Goal: Task Accomplishment & Management: Manage account settings

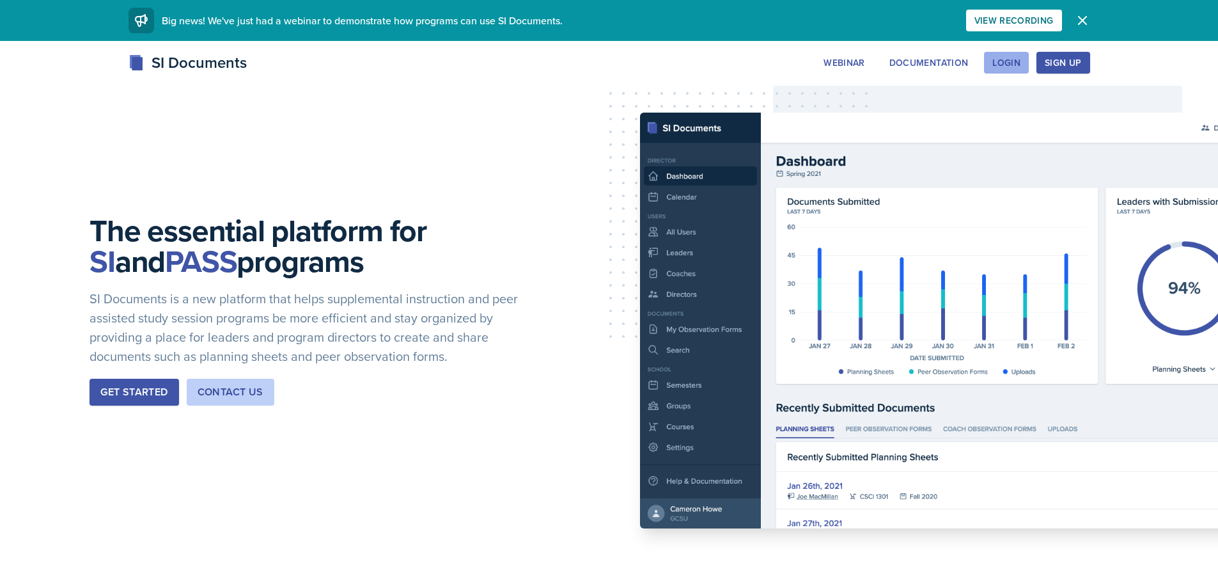
click at [1027, 69] on button "Login" at bounding box center [1006, 63] width 45 height 22
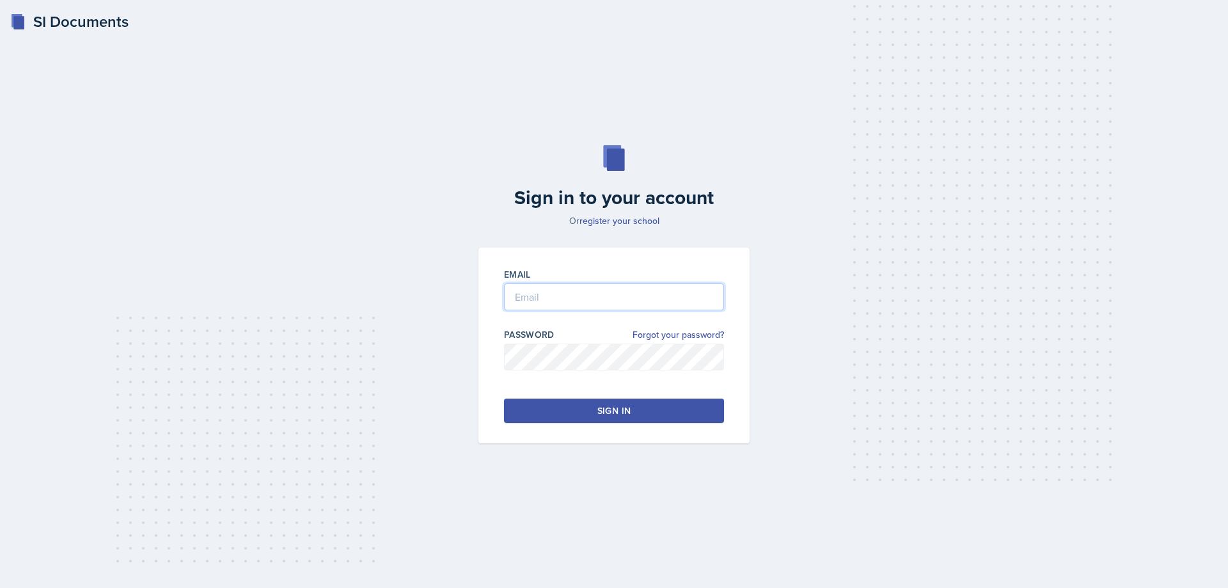
type input "[PERSON_NAME][EMAIL_ADDRESS][PERSON_NAME][DOMAIN_NAME]"
click at [596, 307] on input "[PERSON_NAME][EMAIL_ADDRESS][PERSON_NAME][DOMAIN_NAME]" at bounding box center [614, 296] width 220 height 27
click at [537, 411] on button "Sign in" at bounding box center [614, 410] width 220 height 24
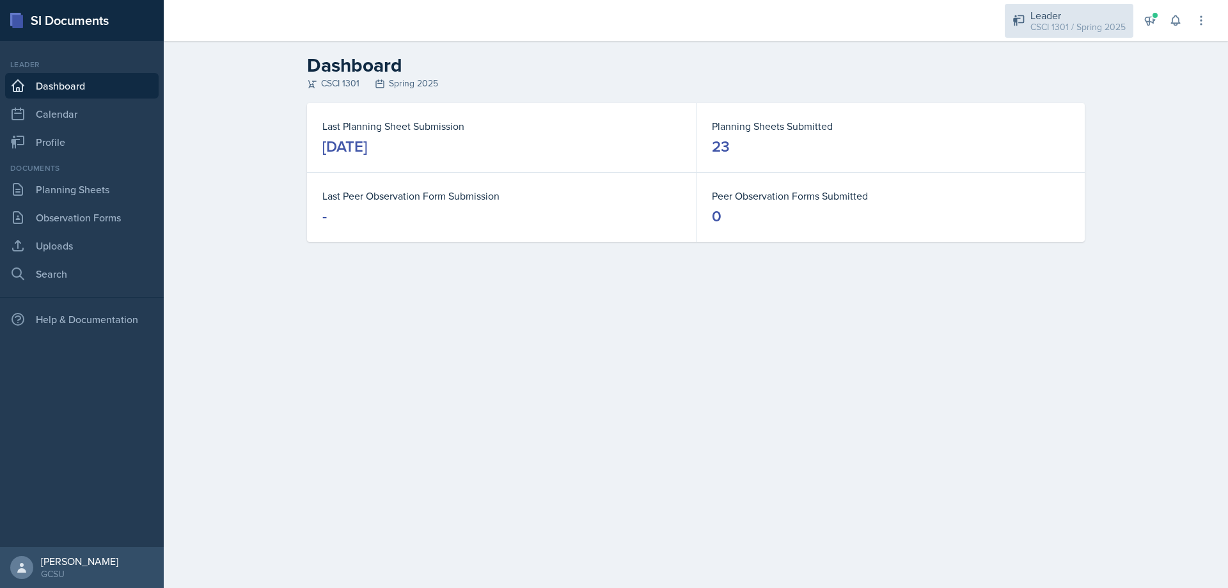
click at [1086, 25] on div "CSCI 1301 / Spring 2025" at bounding box center [1077, 26] width 95 height 13
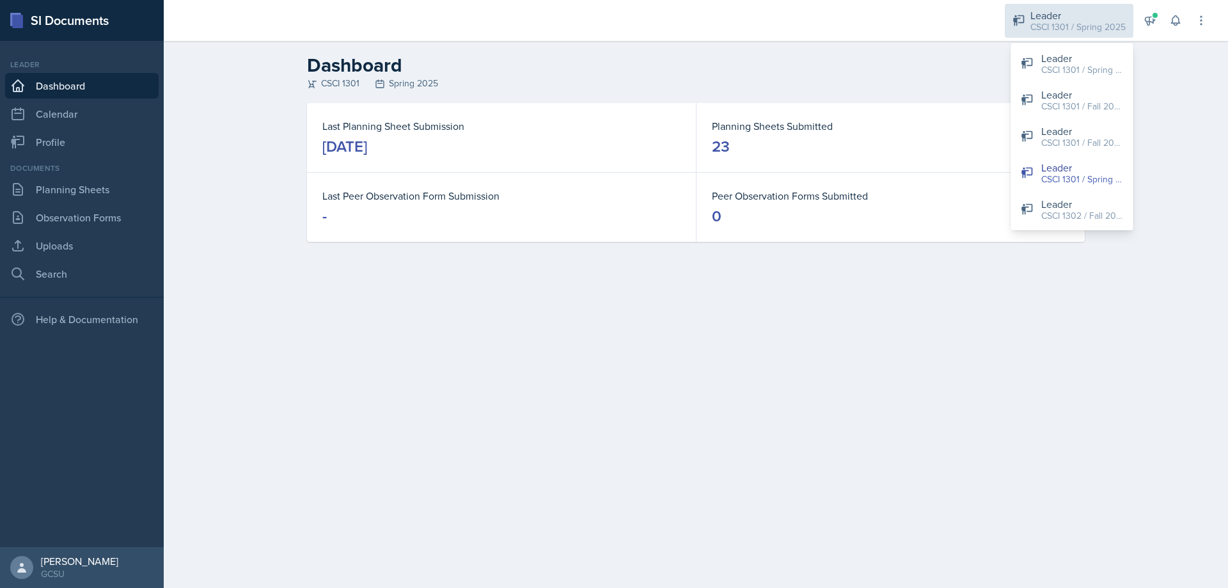
click at [1086, 25] on div "CSCI 1301 / Spring 2025" at bounding box center [1077, 26] width 95 height 13
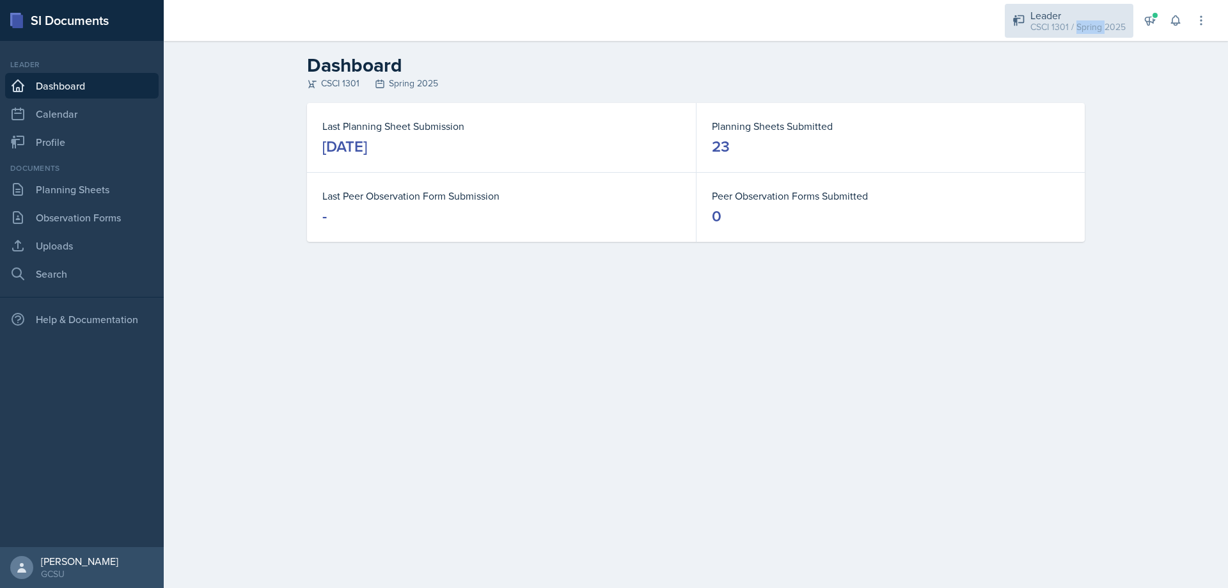
click at [1086, 25] on div "CSCI 1301 / Spring 2025" at bounding box center [1077, 26] width 95 height 13
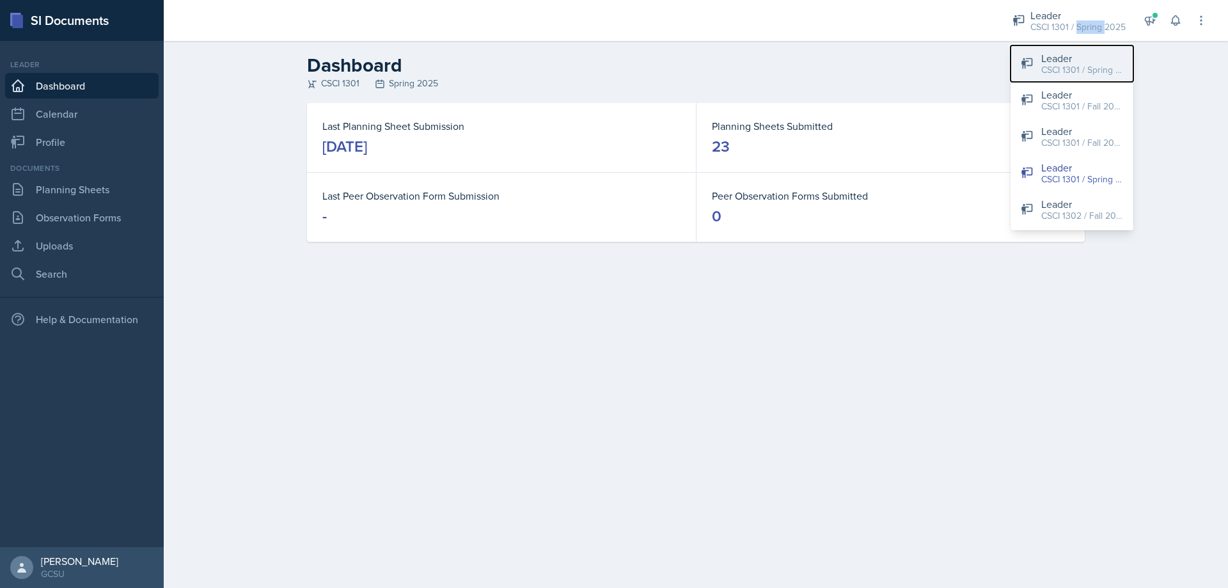
click at [1077, 70] on div "CSCI 1301 / Spring 2024" at bounding box center [1082, 69] width 82 height 13
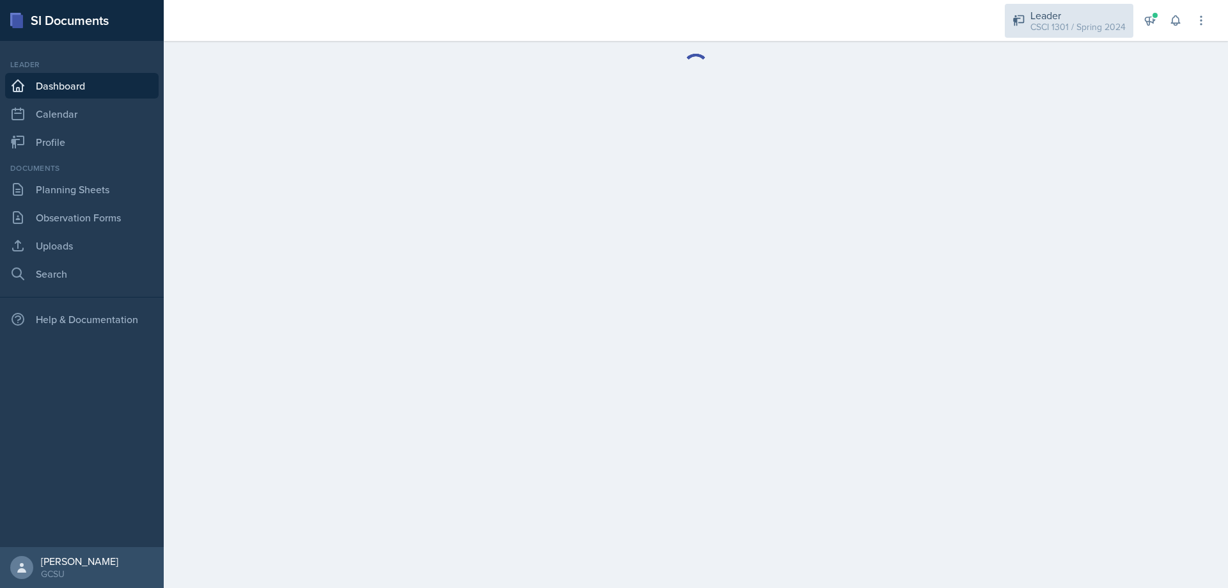
click at [1078, 24] on div "CSCI 1301 / Spring 2024" at bounding box center [1077, 26] width 95 height 13
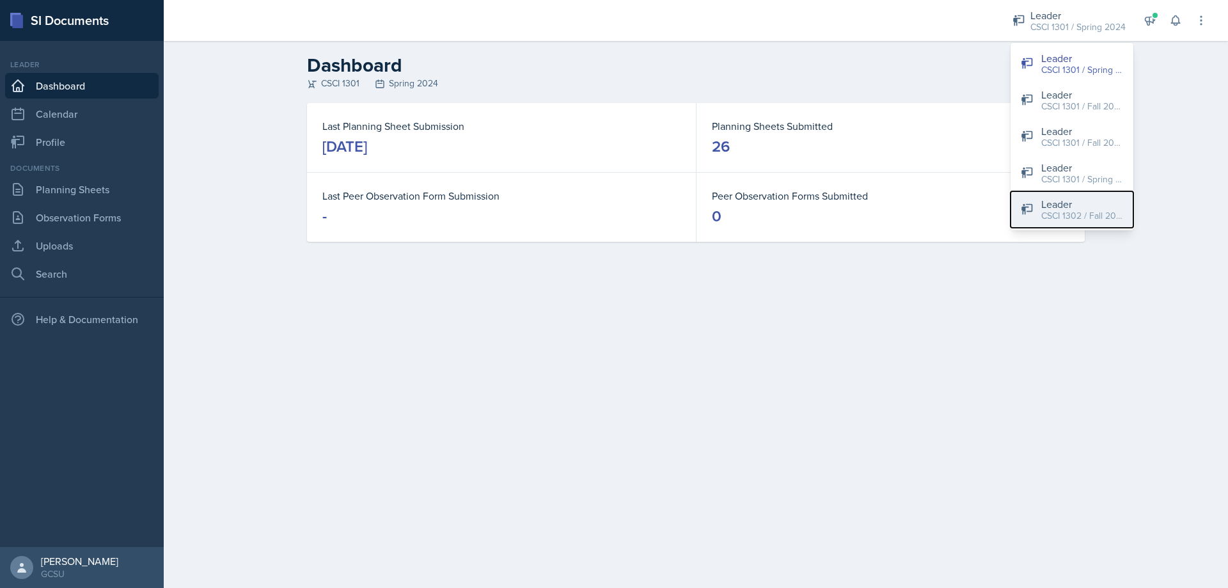
click at [1084, 212] on div "CSCI 1302 / Fall 2024" at bounding box center [1082, 215] width 82 height 13
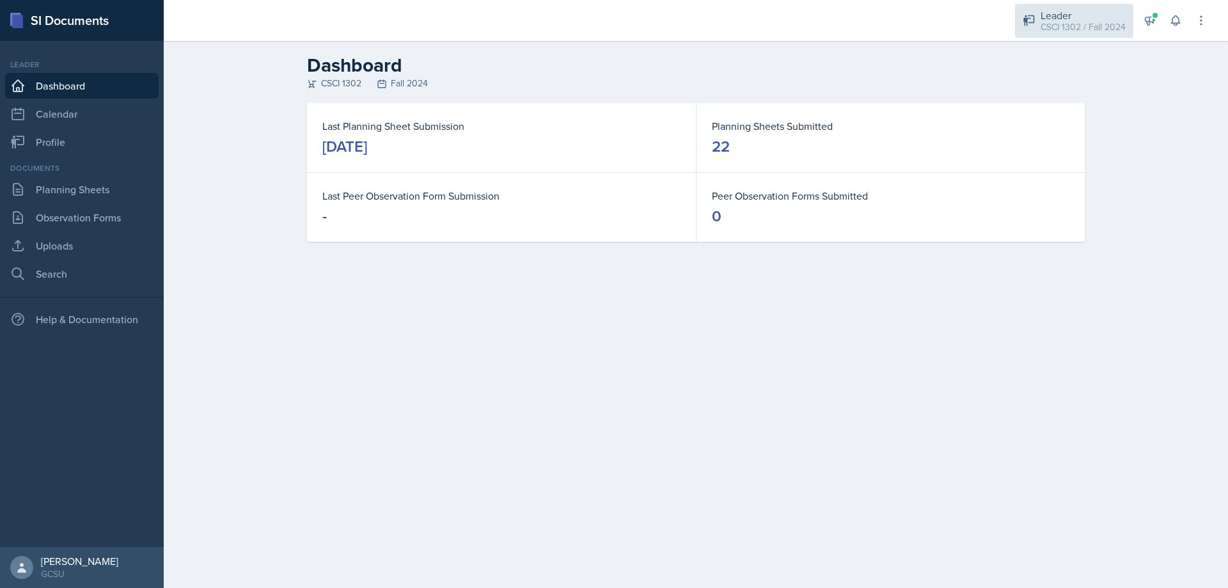
click at [1079, 19] on div "Leader" at bounding box center [1082, 15] width 85 height 15
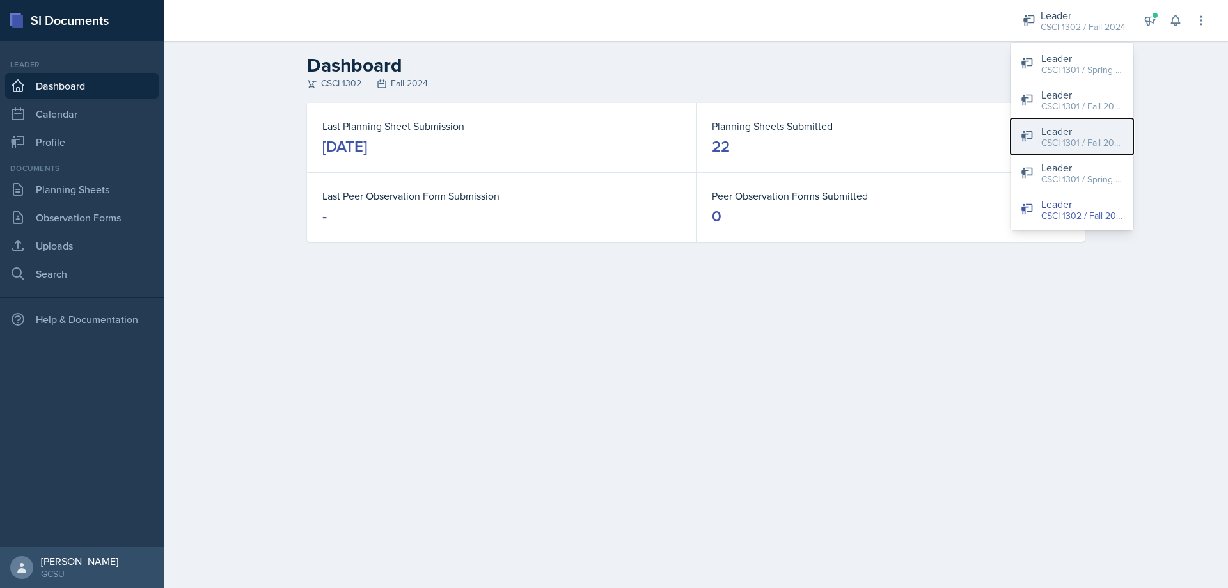
click at [1104, 135] on div "Leader" at bounding box center [1082, 130] width 82 height 15
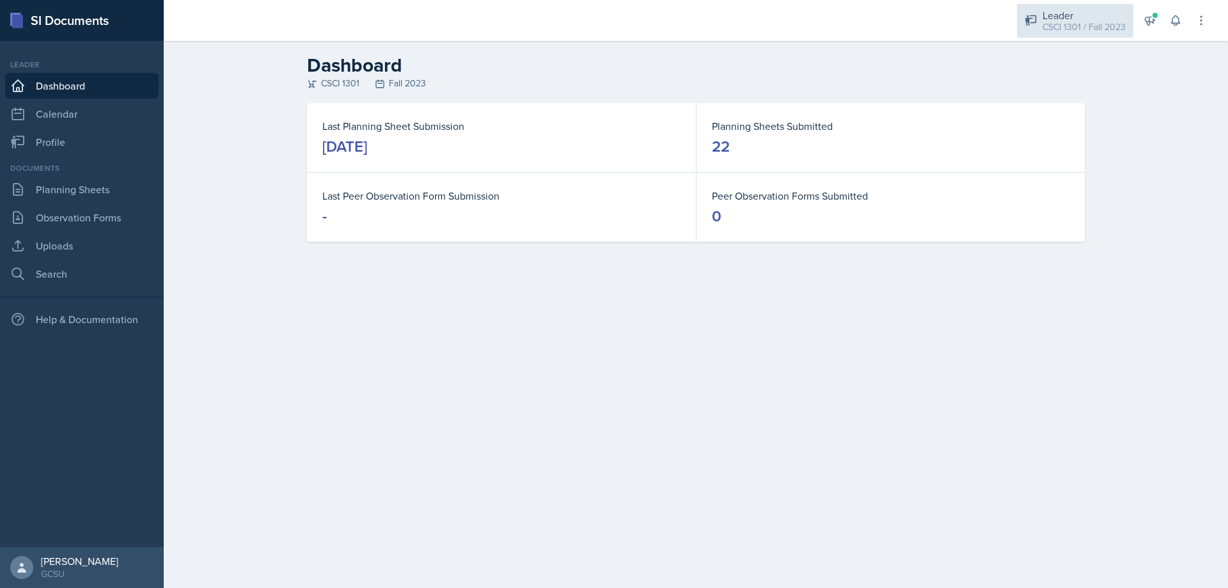
click at [1104, 19] on div "Leader" at bounding box center [1083, 15] width 83 height 15
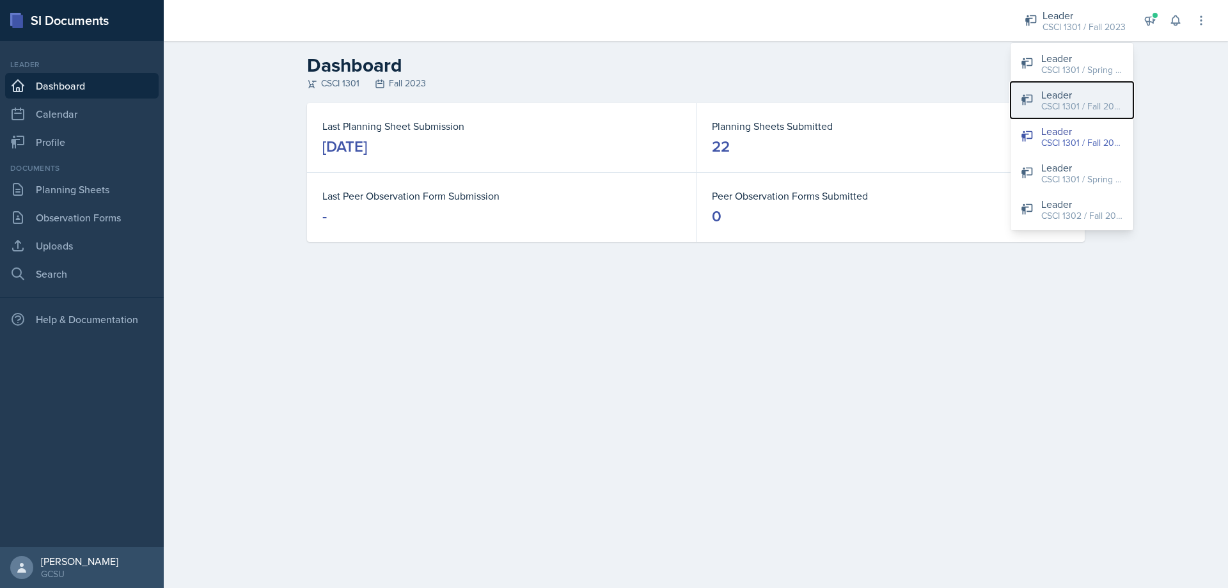
click at [1108, 104] on div "CSCI 1301 / Fall 2025" at bounding box center [1082, 106] width 82 height 13
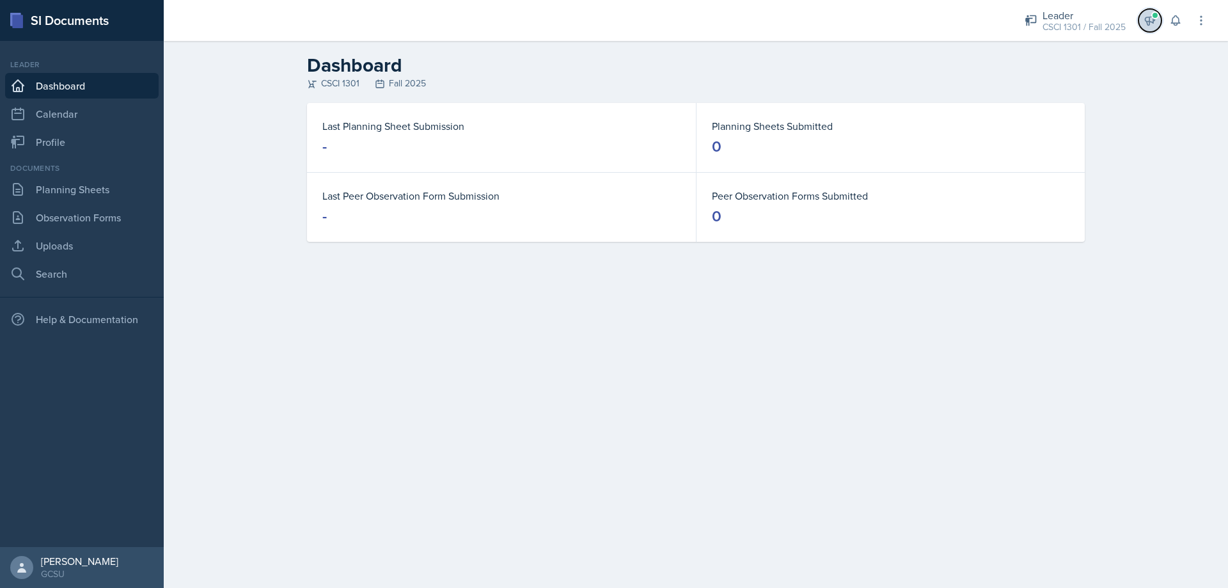
click at [1155, 22] on icon at bounding box center [1149, 20] width 13 height 13
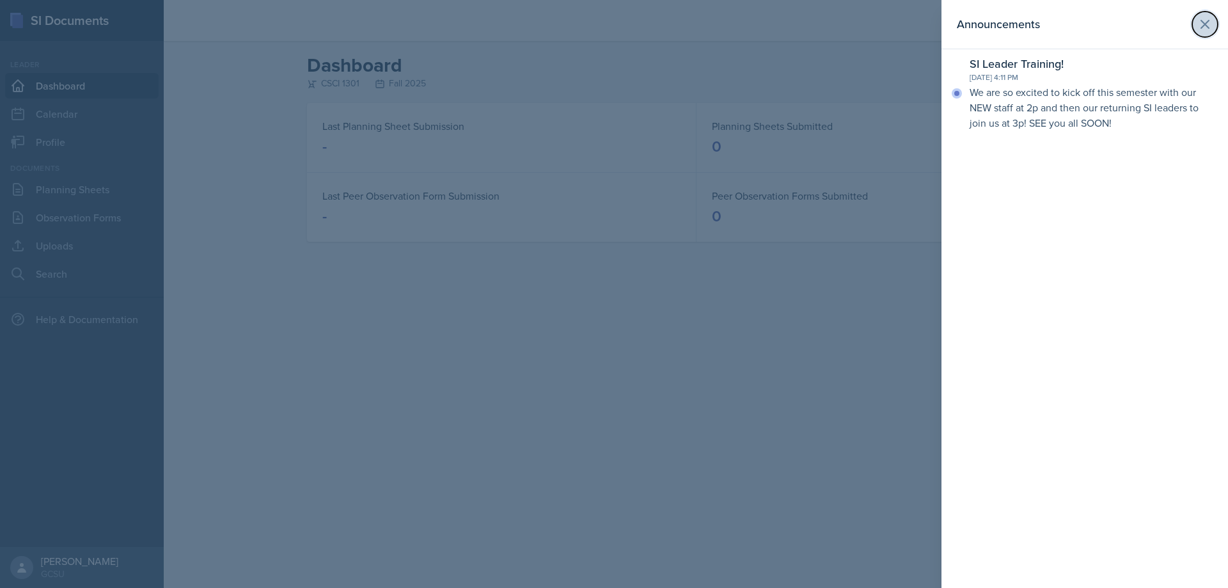
click at [1210, 21] on icon at bounding box center [1204, 24] width 15 height 15
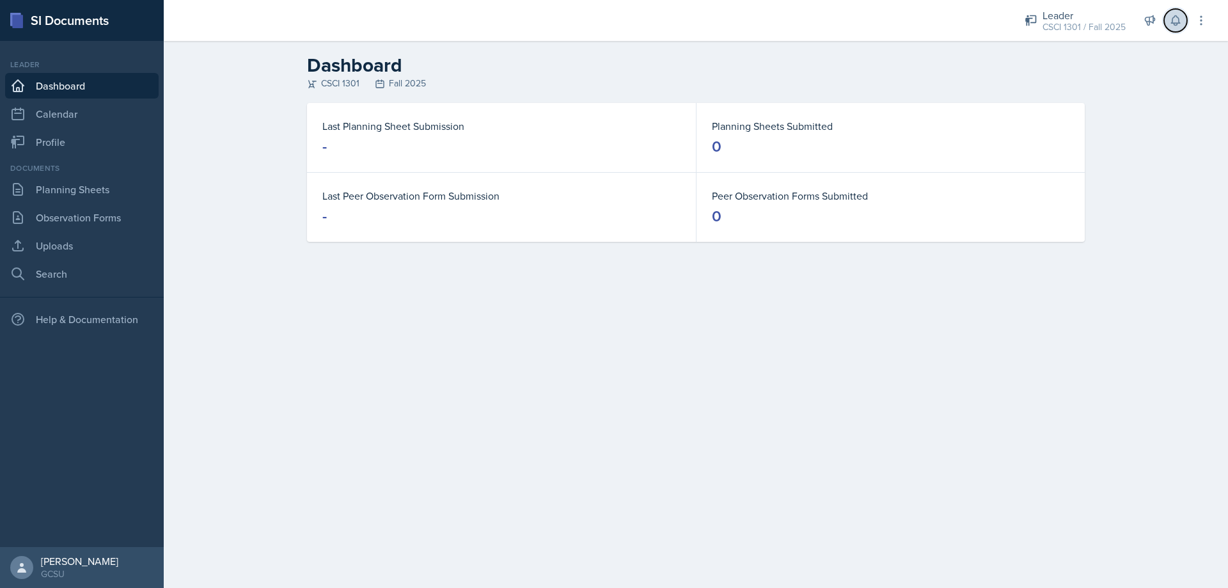
click at [1177, 20] on icon at bounding box center [1175, 20] width 13 height 13
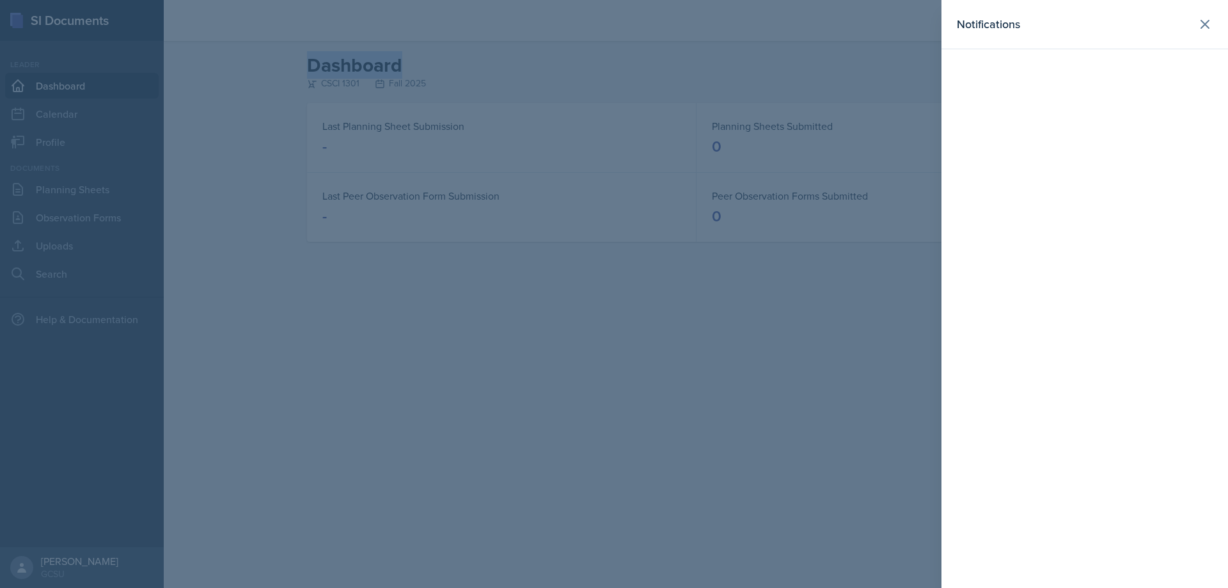
click at [1177, 20] on div "Notifications" at bounding box center [1085, 24] width 256 height 18
click at [1198, 23] on icon at bounding box center [1204, 24] width 15 height 15
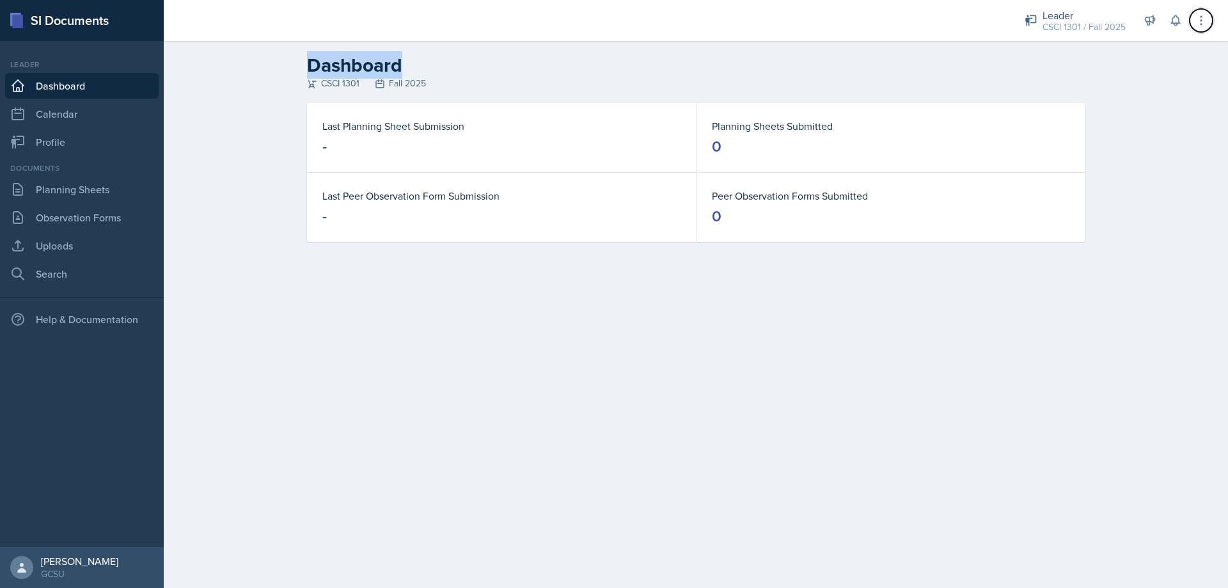
click at [1198, 23] on icon at bounding box center [1200, 20] width 13 height 13
click at [509, 84] on div "CSCI 1301 Fall 2025" at bounding box center [695, 83] width 777 height 13
click at [65, 118] on link "Calendar" at bounding box center [81, 114] width 153 height 26
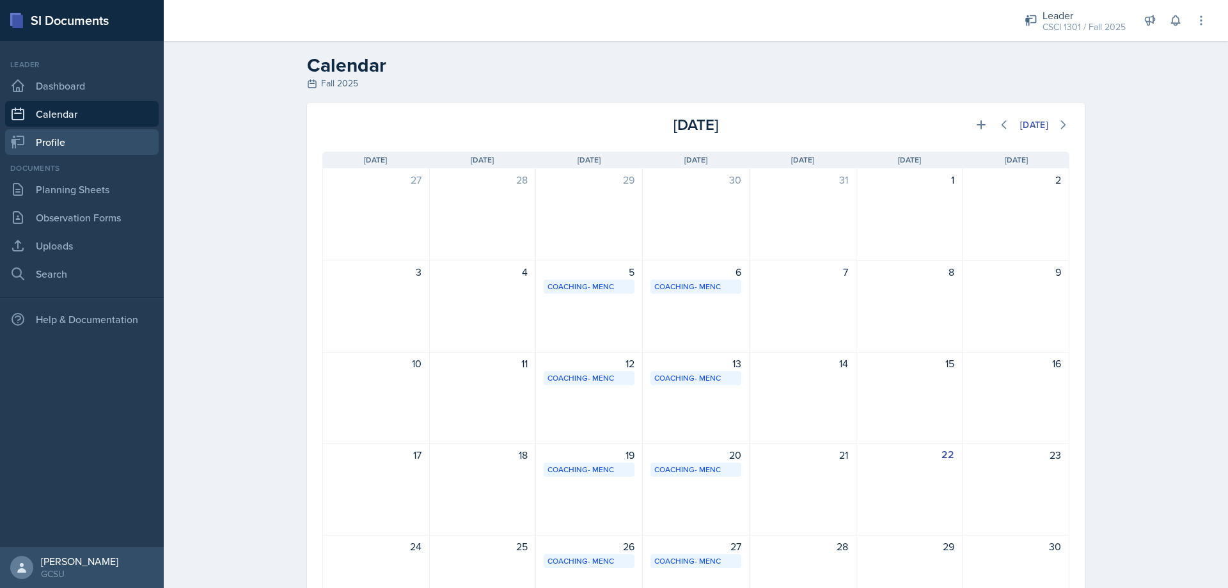
click at [63, 136] on link "Profile" at bounding box center [81, 142] width 153 height 26
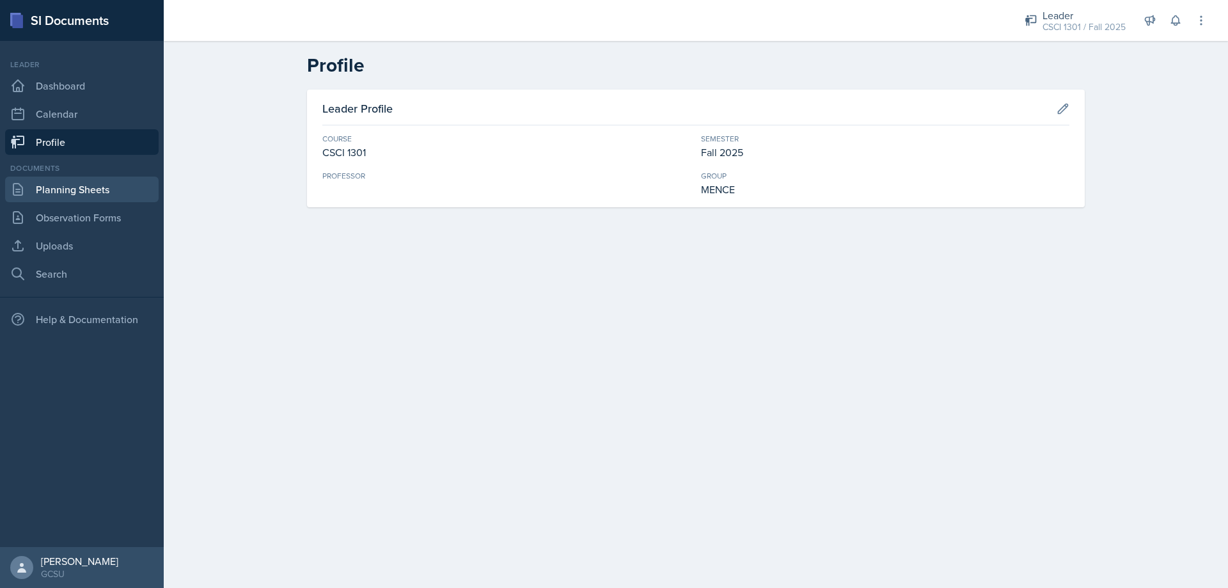
click at [87, 185] on link "Planning Sheets" at bounding box center [81, 189] width 153 height 26
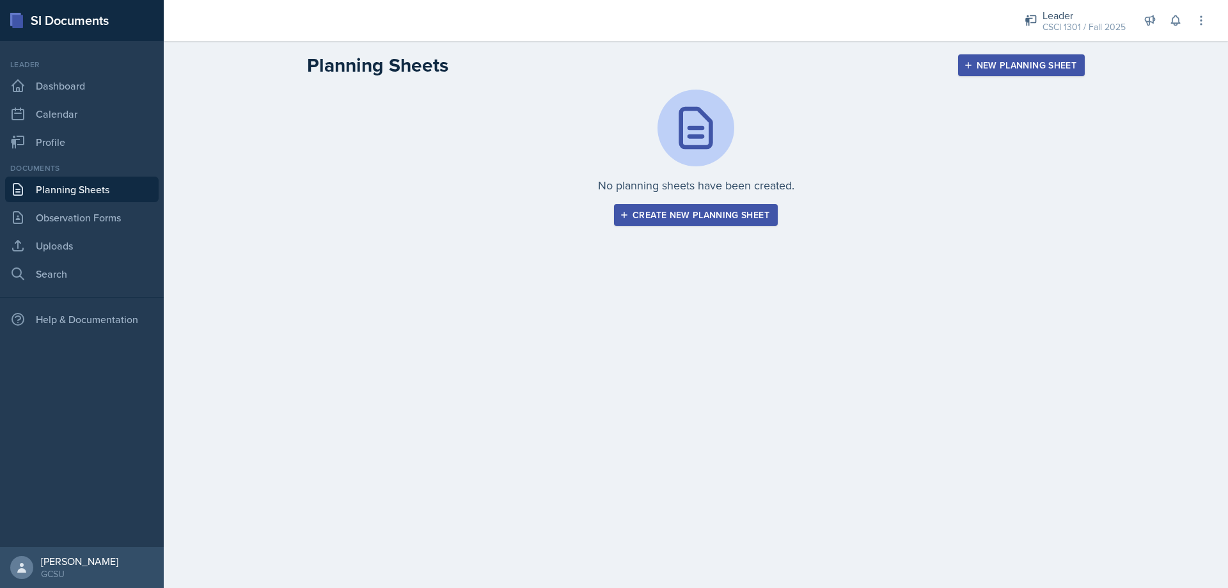
click at [735, 216] on div "Create new planning sheet" at bounding box center [695, 215] width 147 height 10
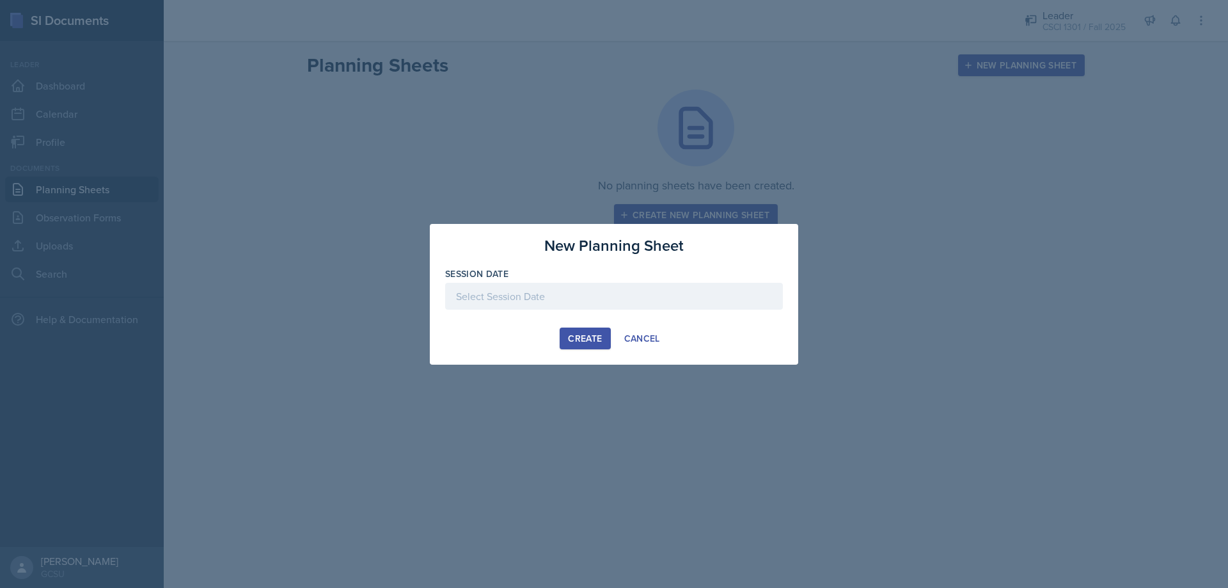
click at [554, 292] on div at bounding box center [614, 296] width 338 height 27
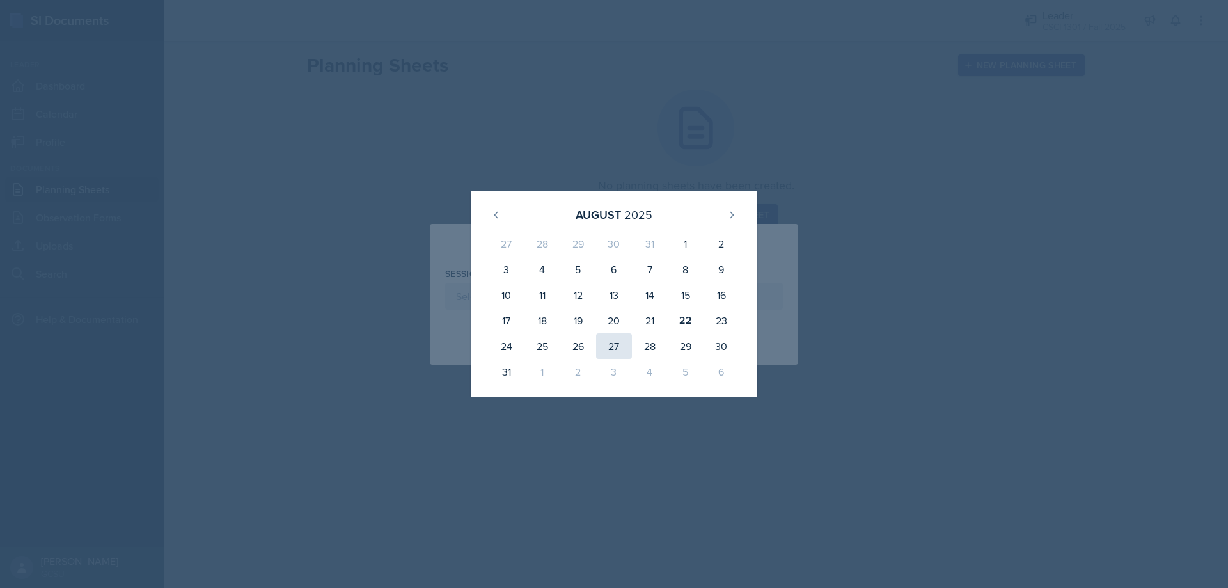
click at [619, 343] on div "27" at bounding box center [614, 346] width 36 height 26
type input "[DATE]"
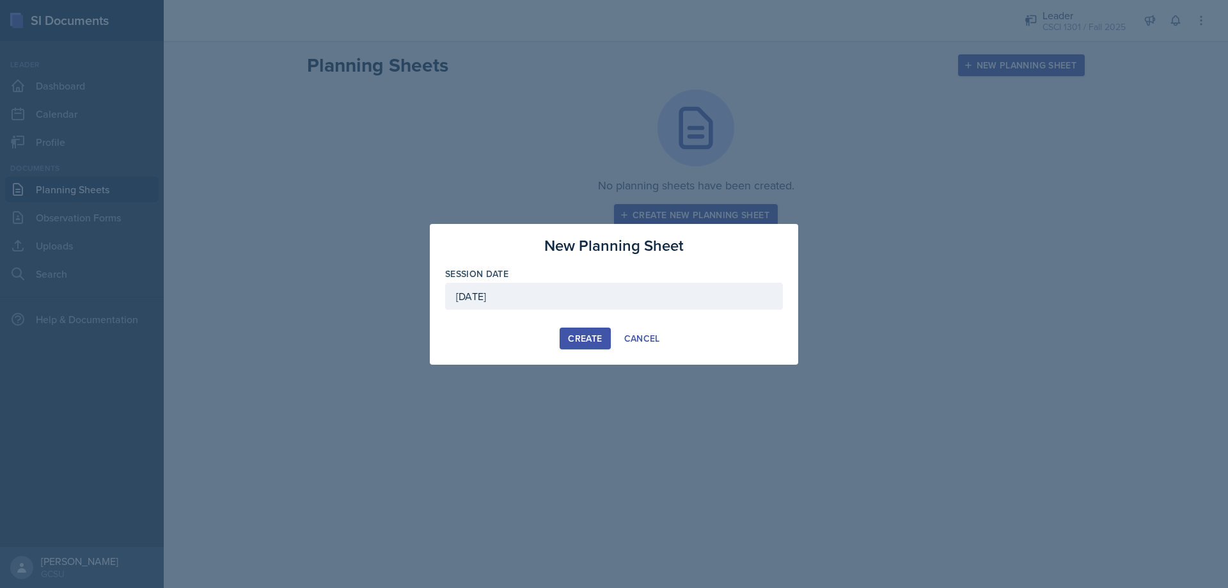
click at [575, 335] on div "Create" at bounding box center [585, 338] width 34 height 10
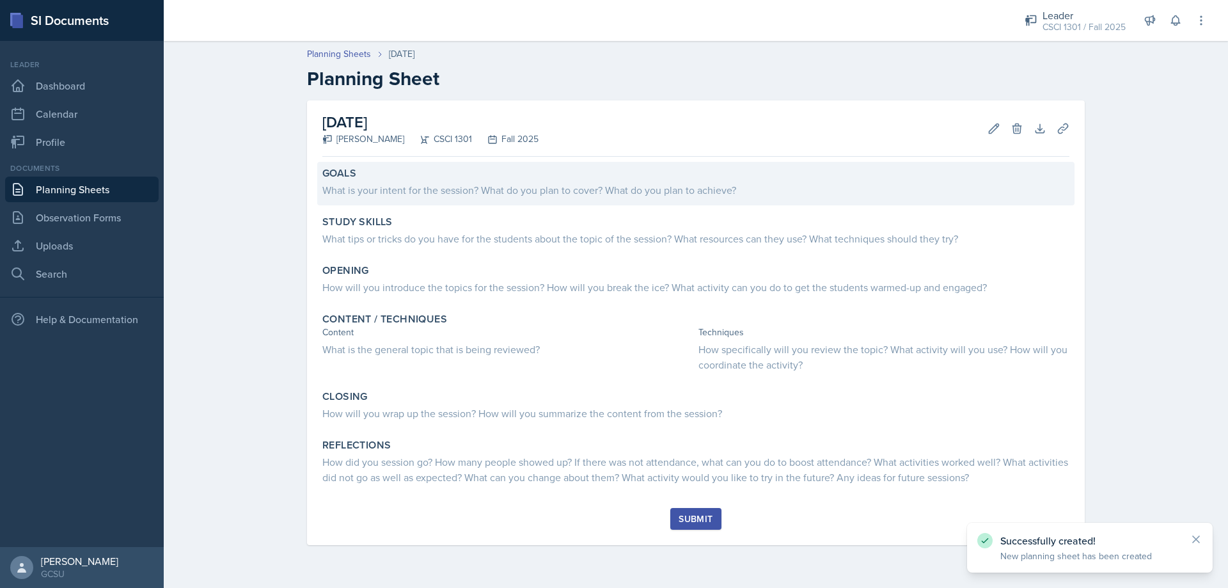
click at [424, 189] on div "What is your intent for the session? What do you plan to cover? What do you pla…" at bounding box center [695, 189] width 747 height 15
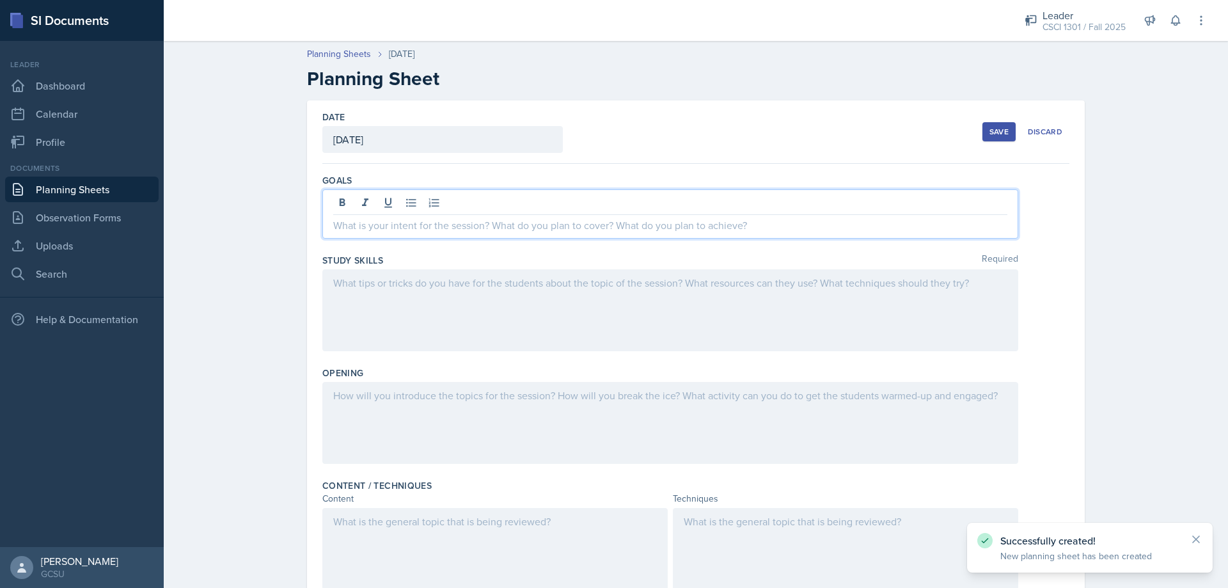
click at [435, 200] on div at bounding box center [670, 213] width 696 height 49
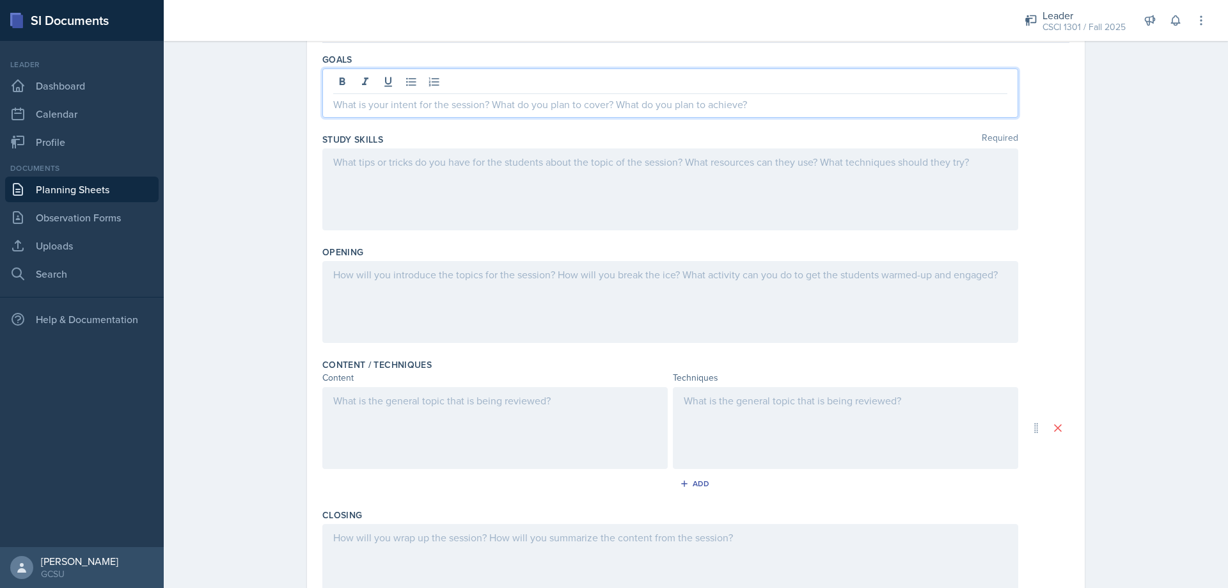
scroll to position [128, 0]
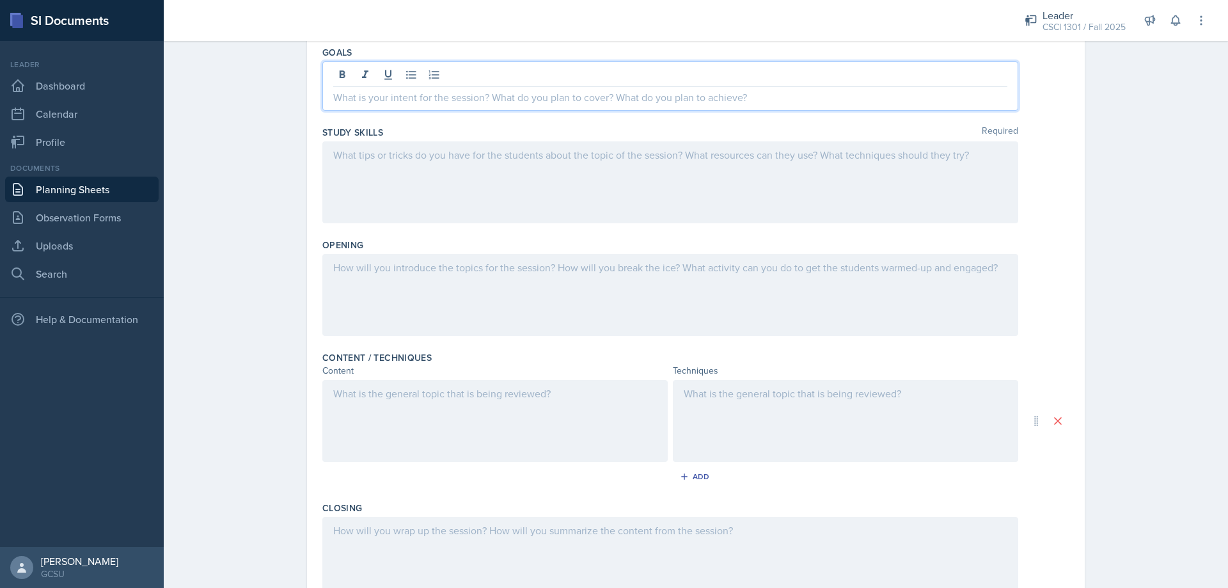
click at [411, 285] on div at bounding box center [670, 295] width 696 height 82
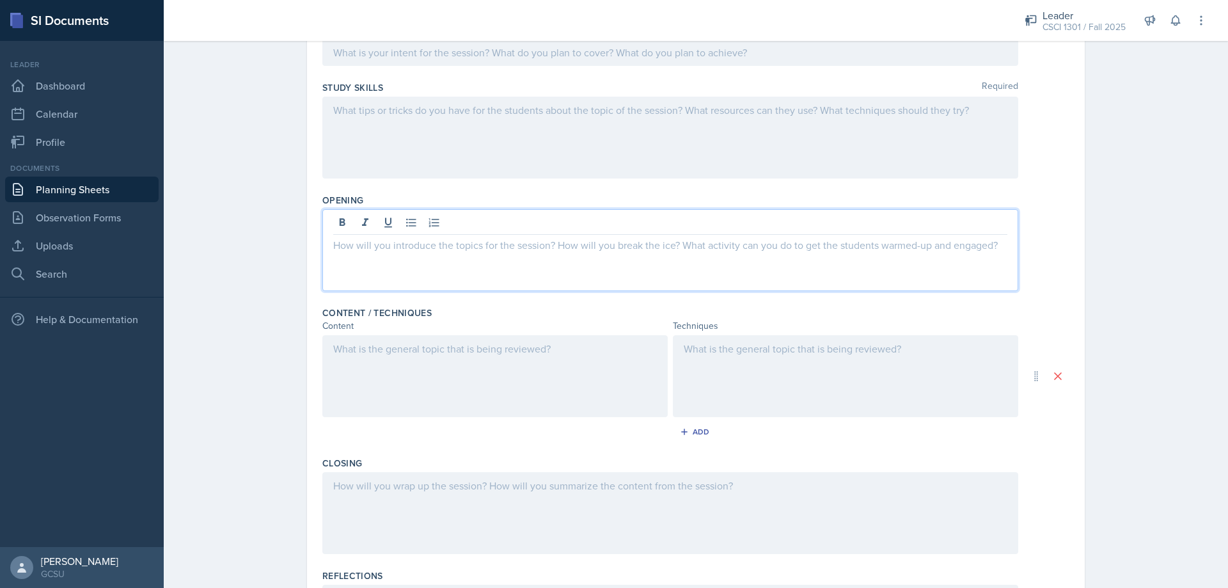
click at [409, 357] on div at bounding box center [494, 376] width 345 height 82
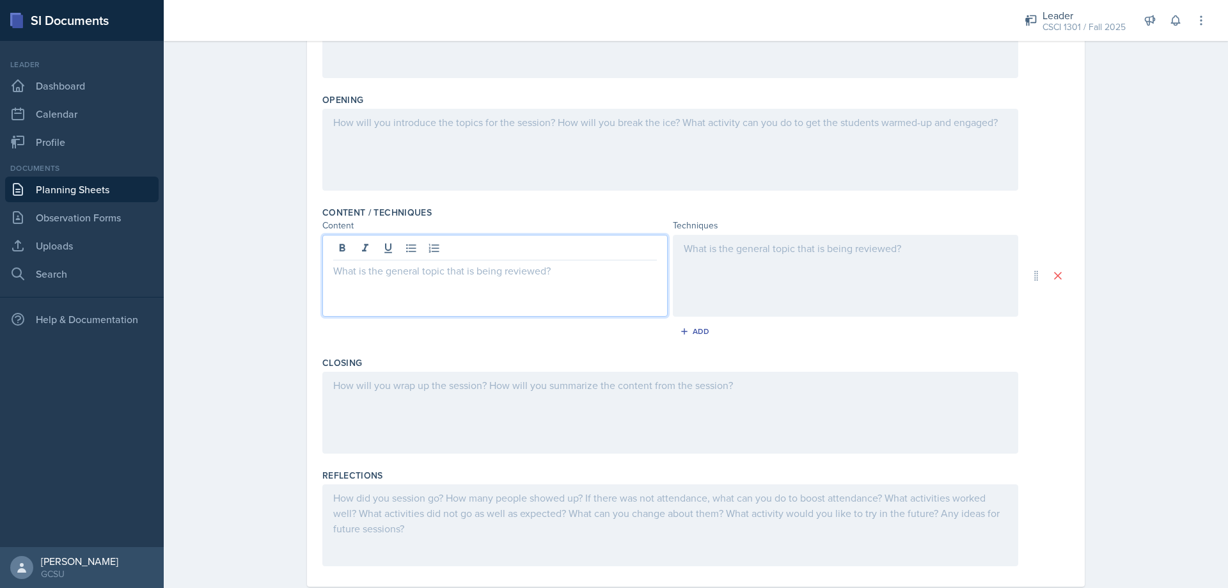
scroll to position [280, 0]
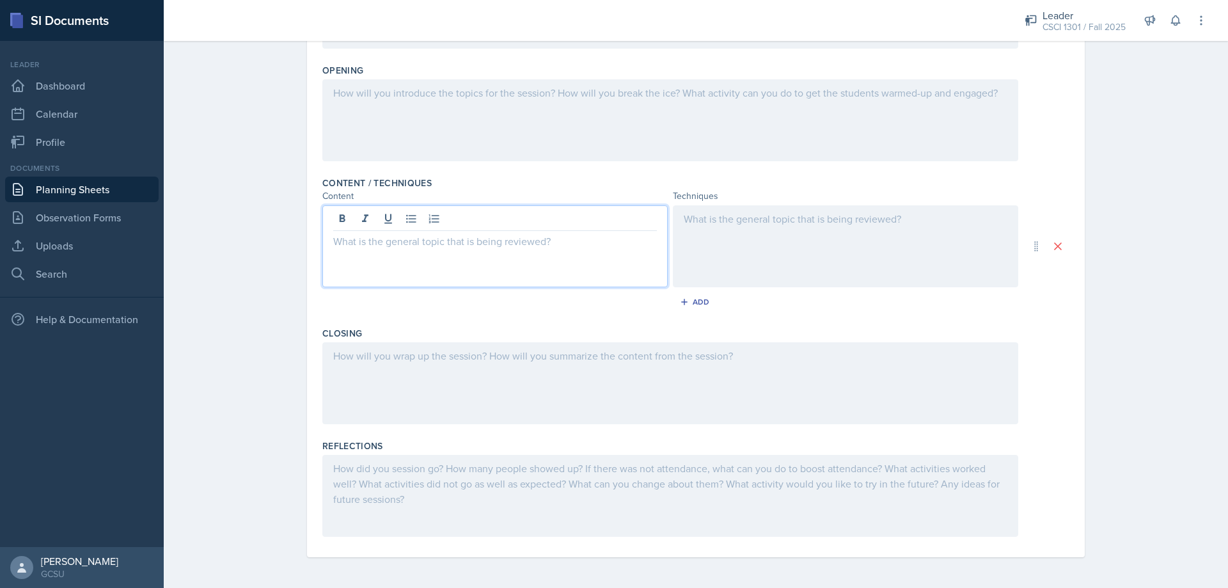
click at [403, 381] on div at bounding box center [670, 383] width 696 height 82
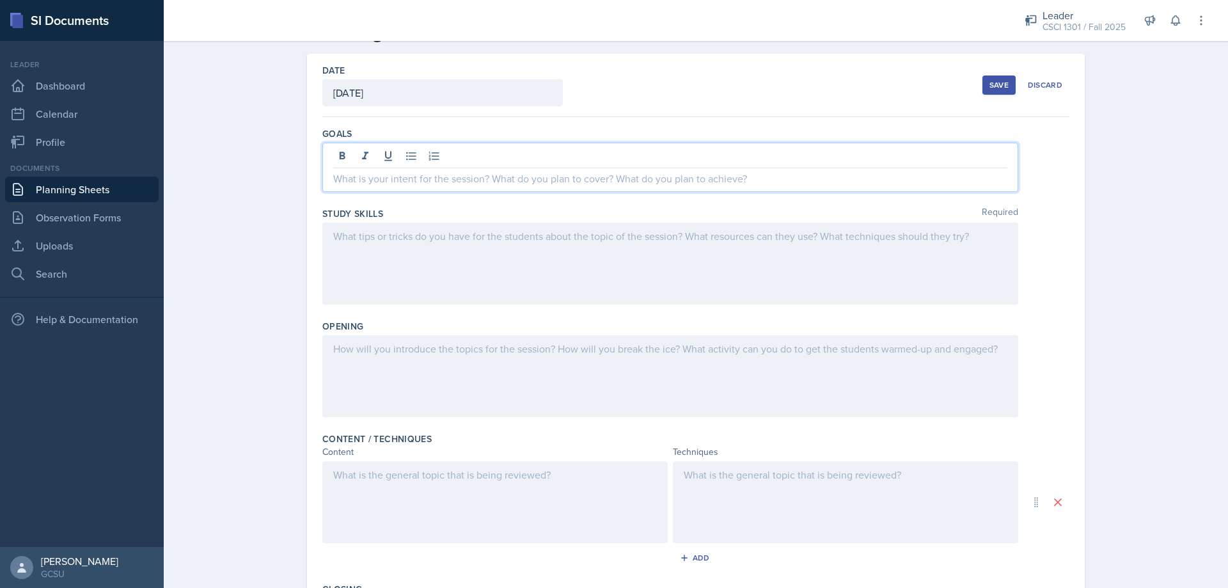
click at [397, 172] on p at bounding box center [670, 178] width 674 height 15
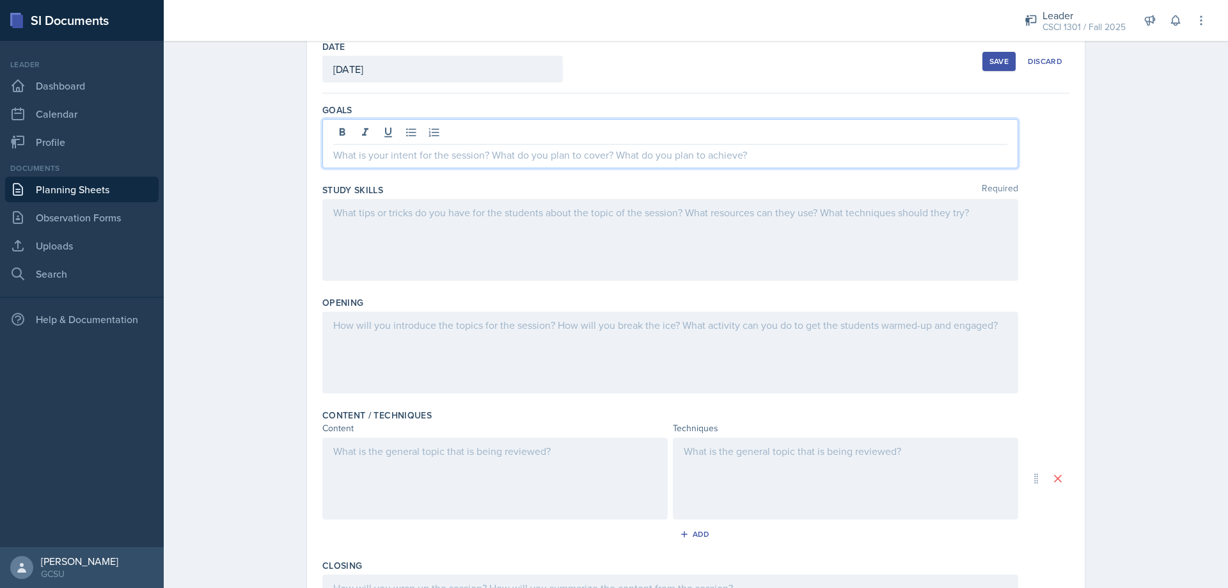
scroll to position [111, 0]
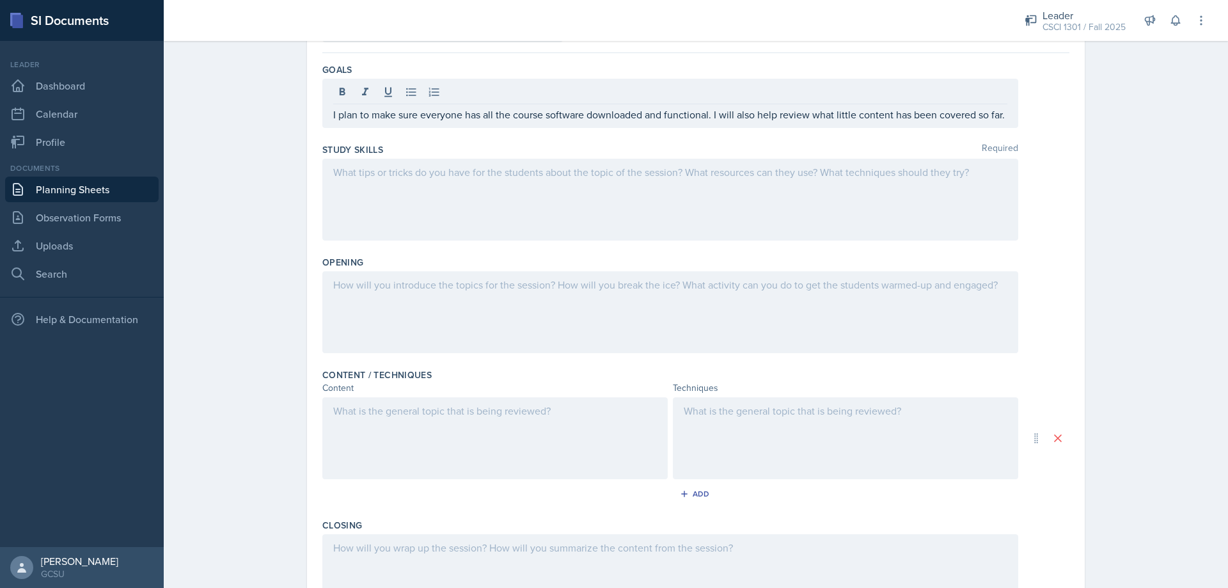
click at [379, 210] on div at bounding box center [670, 200] width 696 height 82
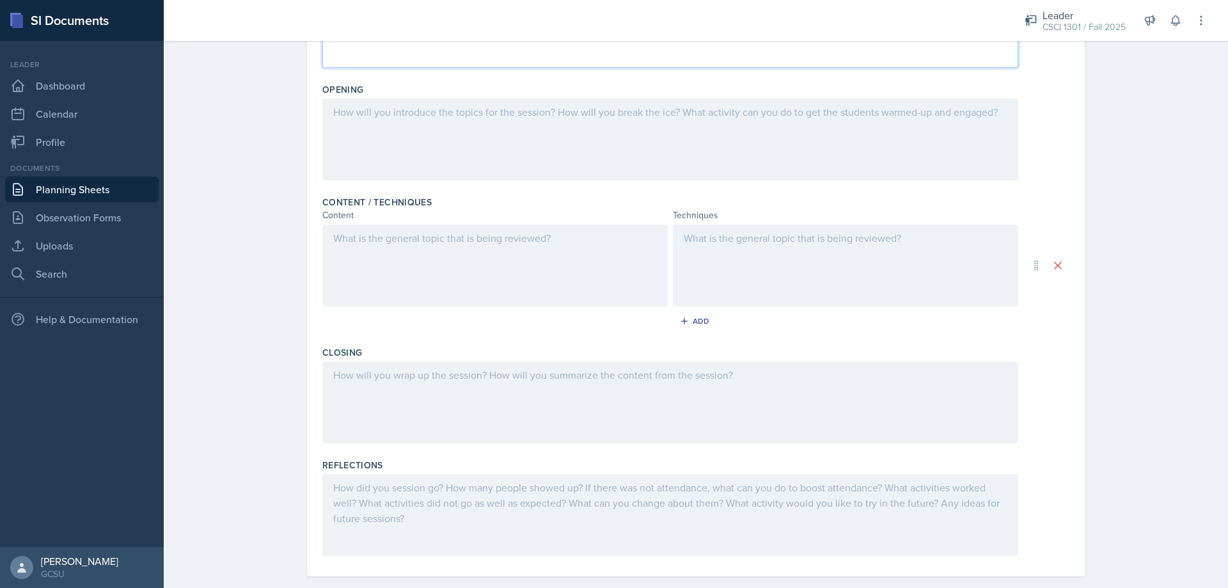
click at [416, 142] on div at bounding box center [670, 139] width 696 height 82
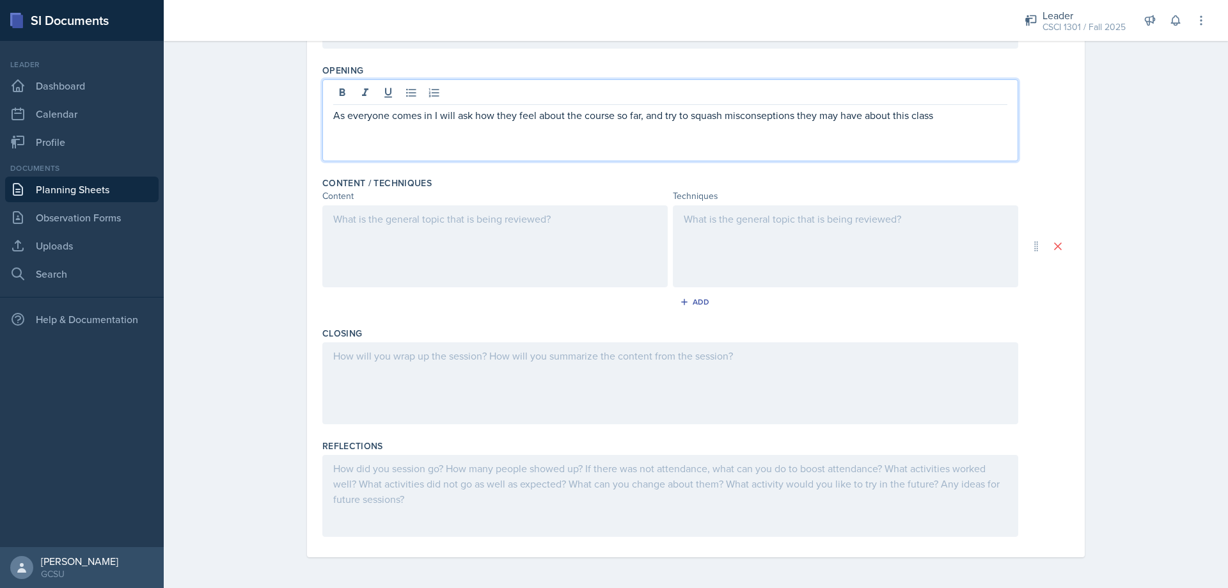
click at [742, 113] on p "As everyone comes in I will ask how they feel about the course so far, and try …" at bounding box center [670, 114] width 674 height 15
copy p "misconseptions"
click at [951, 121] on p "As everyone comes in I will ask how they feel about the course so far, and try …" at bounding box center [670, 114] width 674 height 15
click at [711, 120] on p "As everyone comes in I will ask how they feel about the course so far, and try …" at bounding box center [670, 114] width 674 height 15
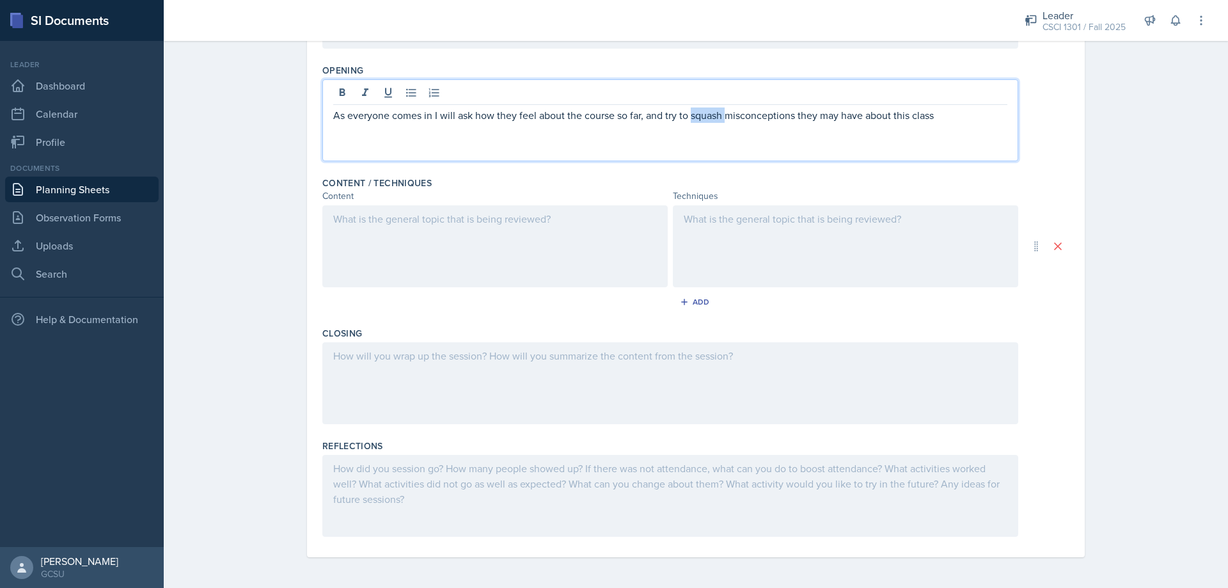
click at [711, 120] on p "As everyone comes in I will ask how they feel about the course so far, and try …" at bounding box center [670, 114] width 674 height 15
click at [740, 130] on div "As everyone comes in I will ask how they feel about the course so far, and try …" at bounding box center [670, 120] width 696 height 82
click at [949, 114] on p "As everyone comes in I will ask how they feel about the course so far, and try …" at bounding box center [670, 114] width 674 height 15
click at [473, 239] on div at bounding box center [494, 246] width 345 height 82
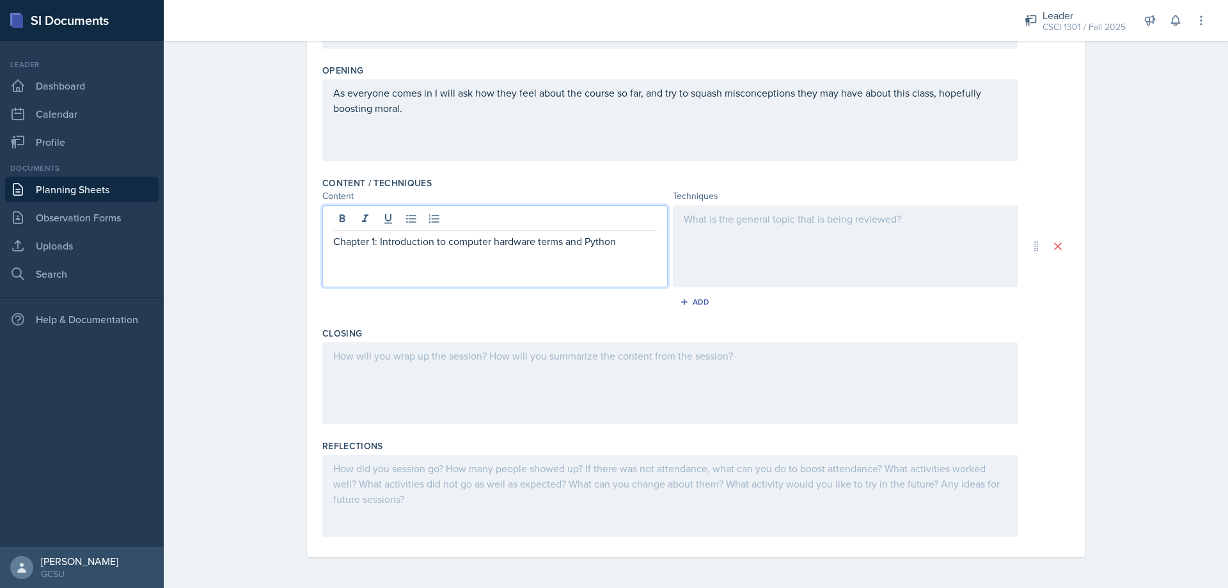
click at [696, 245] on div at bounding box center [845, 246] width 345 height 82
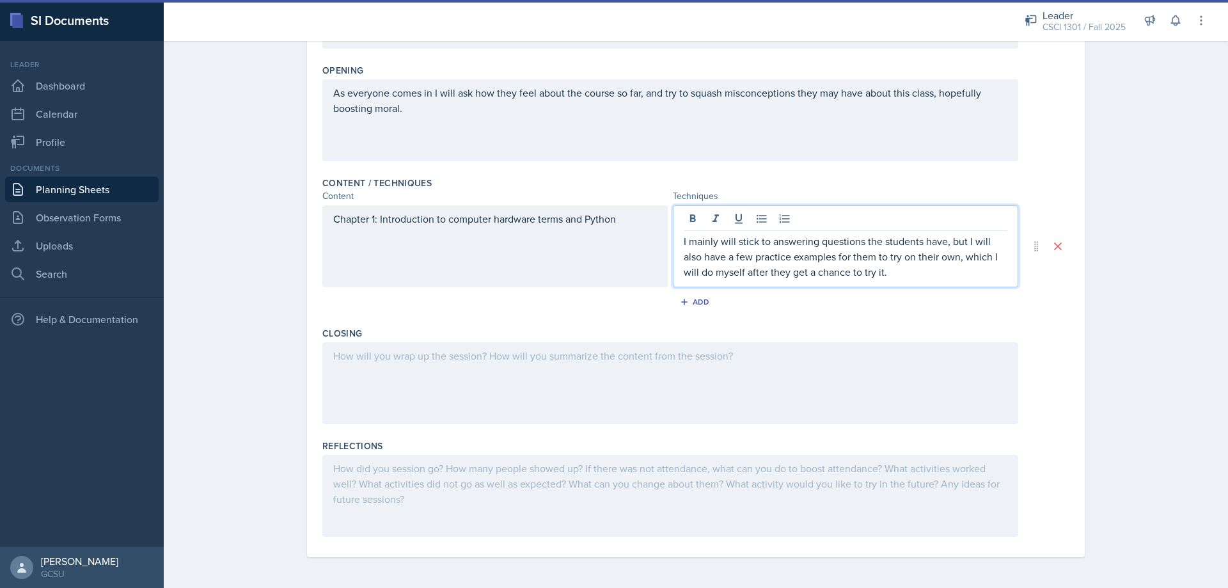
click at [428, 368] on div at bounding box center [670, 383] width 696 height 82
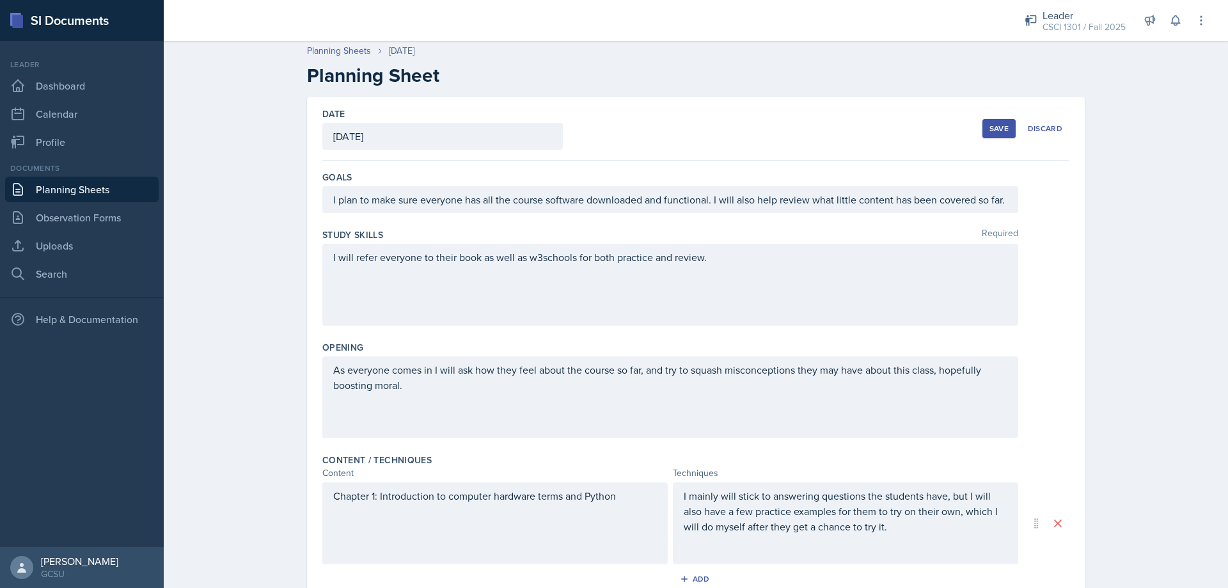
scroll to position [0, 0]
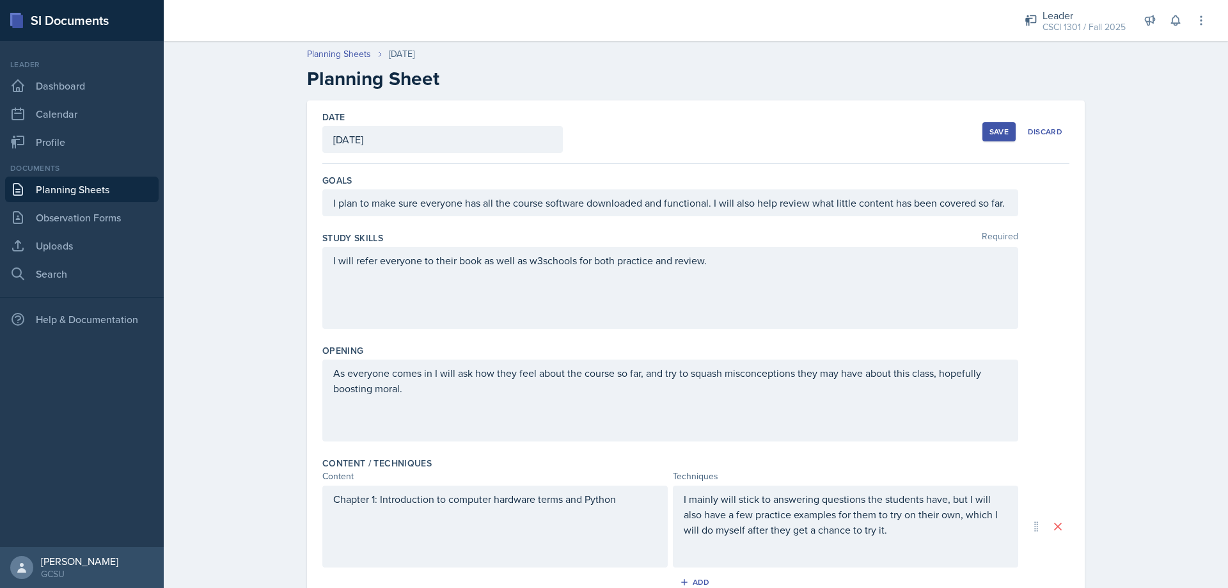
click at [992, 130] on div "Save" at bounding box center [998, 132] width 19 height 10
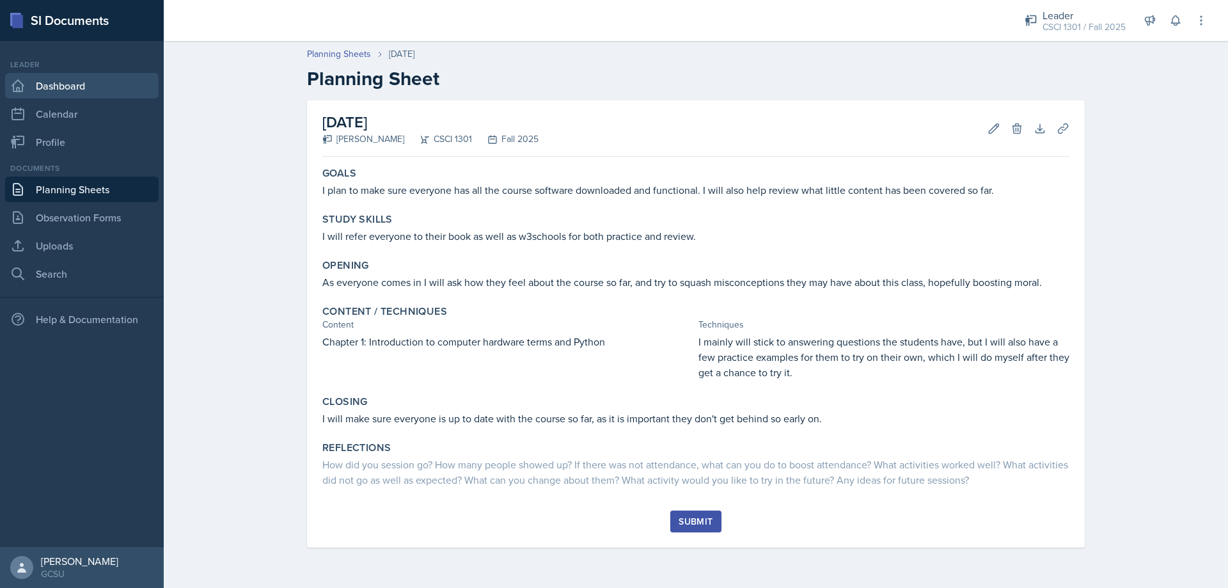
click at [62, 93] on link "Dashboard" at bounding box center [81, 86] width 153 height 26
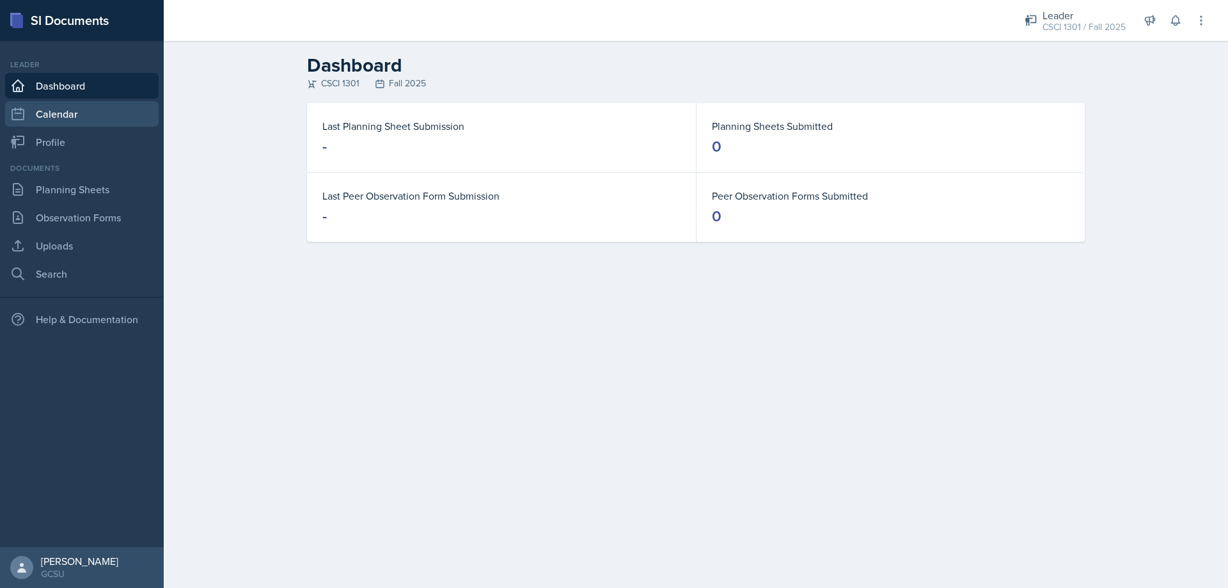
click at [63, 114] on link "Calendar" at bounding box center [81, 114] width 153 height 26
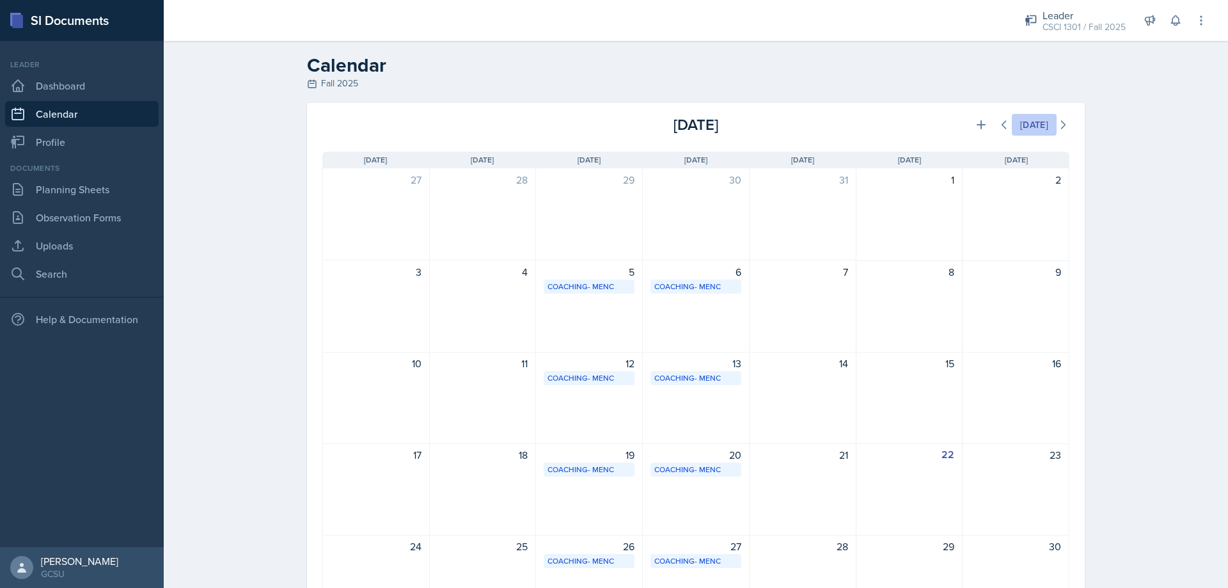
click at [1024, 125] on div "[DATE]" at bounding box center [1034, 125] width 28 height 10
click at [974, 124] on icon at bounding box center [980, 124] width 13 height 13
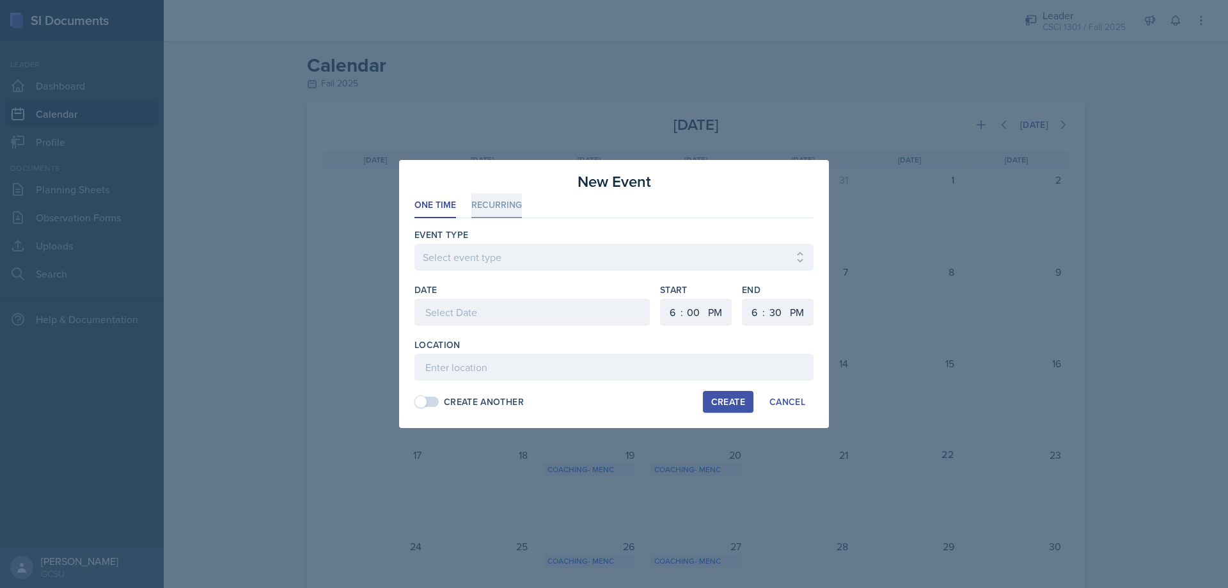
click at [496, 205] on li "Recurring" at bounding box center [496, 205] width 51 height 25
click at [462, 318] on button "Mo" at bounding box center [460, 312] width 33 height 26
click at [522, 319] on button "We" at bounding box center [522, 312] width 33 height 26
click at [678, 315] on select "1 2 3 4 5 6 7 8 9 10 11 12" at bounding box center [670, 312] width 20 height 27
select select "5"
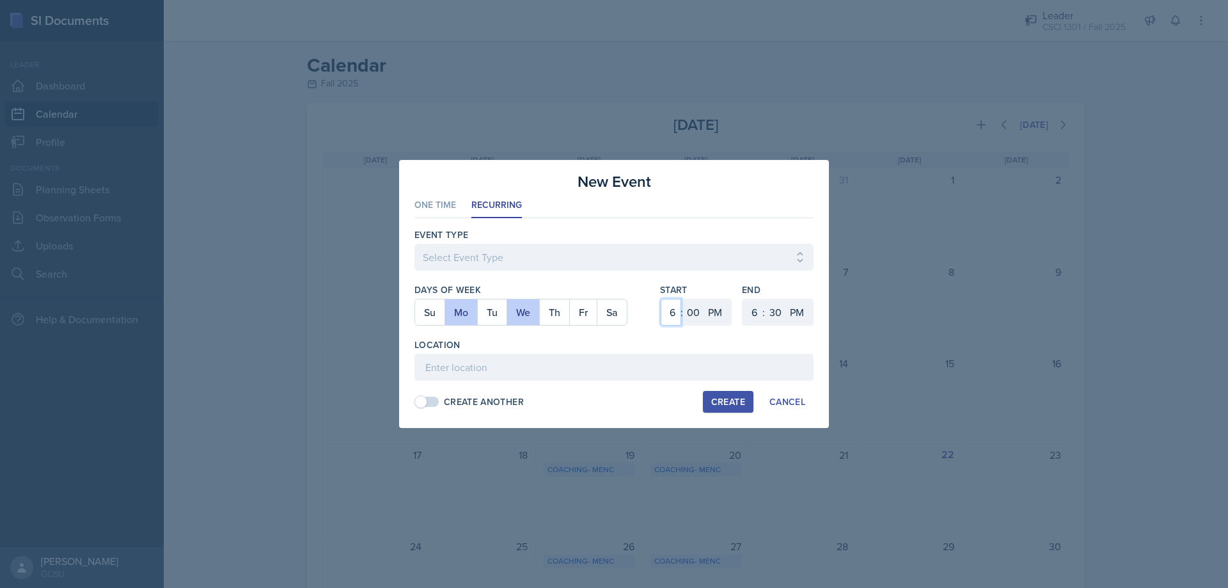
click at [660, 299] on select "1 2 3 4 5 6 7 8 9 10 11 12" at bounding box center [670, 312] width 20 height 27
click at [471, 370] on input at bounding box center [613, 367] width 399 height 27
click at [527, 316] on button "We" at bounding box center [522, 312] width 33 height 26
click at [517, 312] on button "We" at bounding box center [522, 312] width 33 height 26
click at [470, 251] on select "Select Event Type Leader Training New Calendar Event SI Session" at bounding box center [613, 257] width 399 height 27
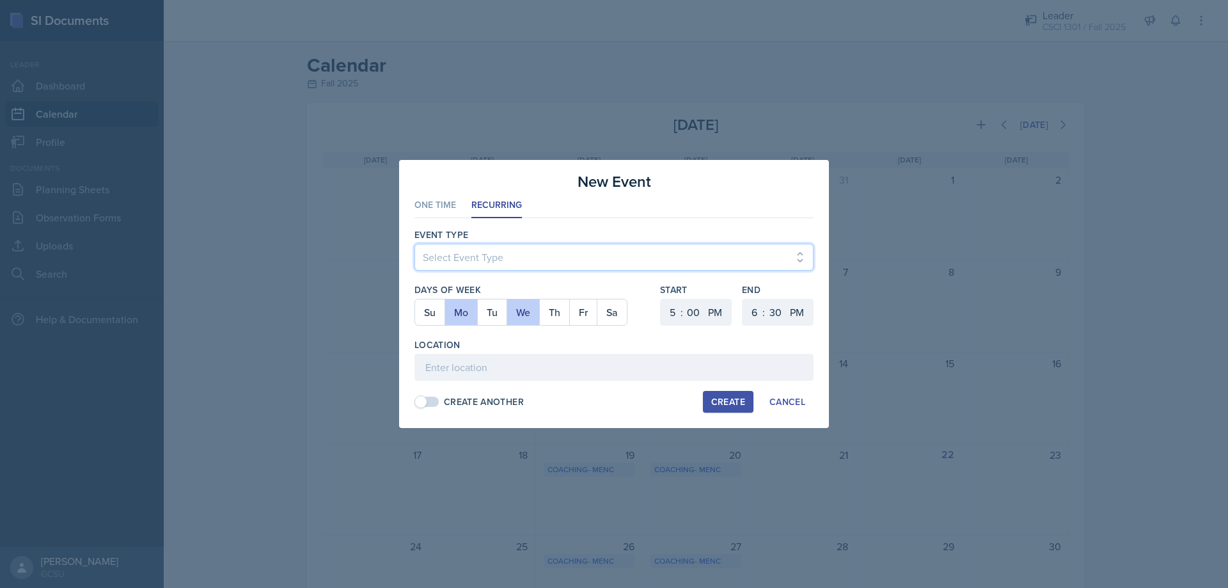
select select "700c1d41-4793-48d3-8616-e09499dfb71d"
click at [414, 244] on select "Select Event Type Leader Training New Calendar Event SI Session" at bounding box center [613, 257] width 399 height 27
click at [717, 400] on div "Create" at bounding box center [728, 401] width 34 height 10
select select
select select "6"
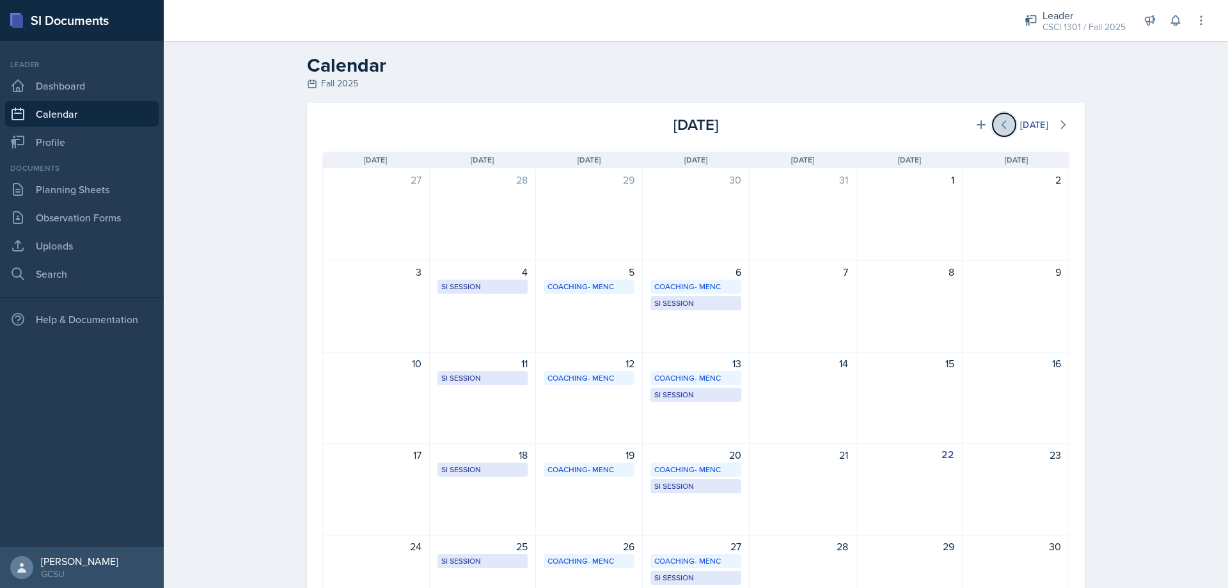
click at [1000, 126] on icon at bounding box center [1003, 124] width 13 height 13
click at [1055, 131] on button at bounding box center [1062, 124] width 23 height 23
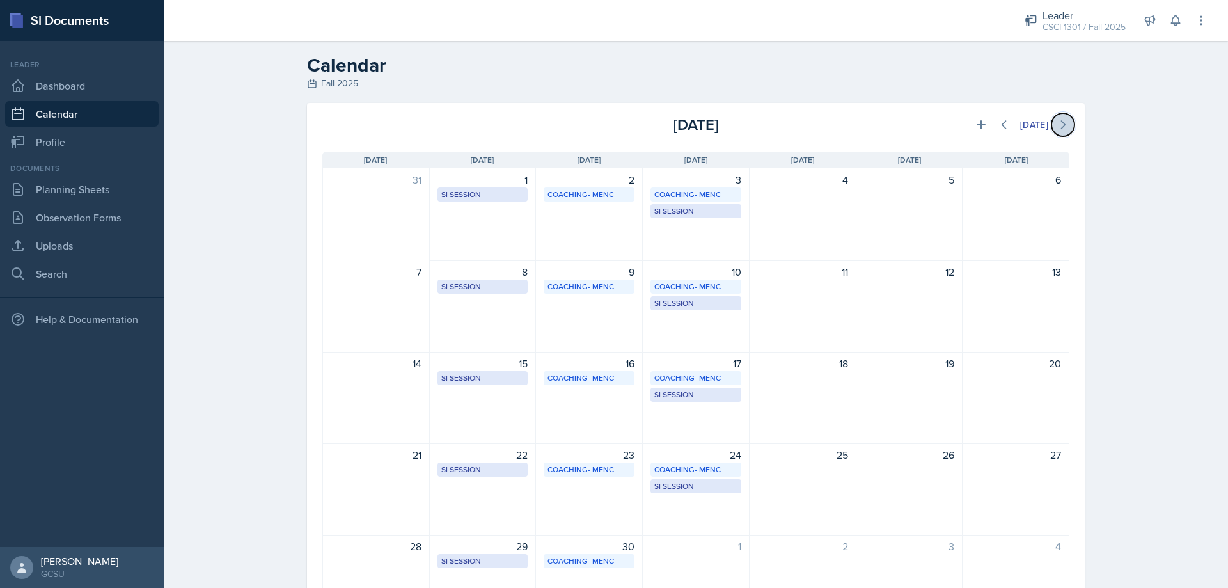
click at [1055, 131] on button at bounding box center [1062, 124] width 23 height 23
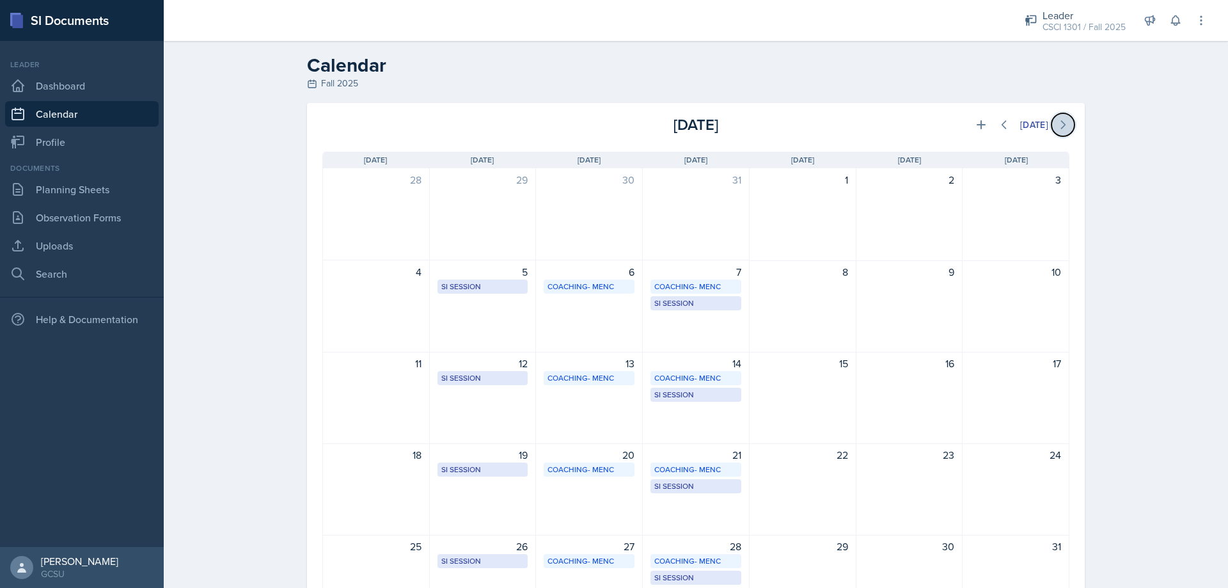
click at [1055, 131] on button at bounding box center [1062, 124] width 23 height 23
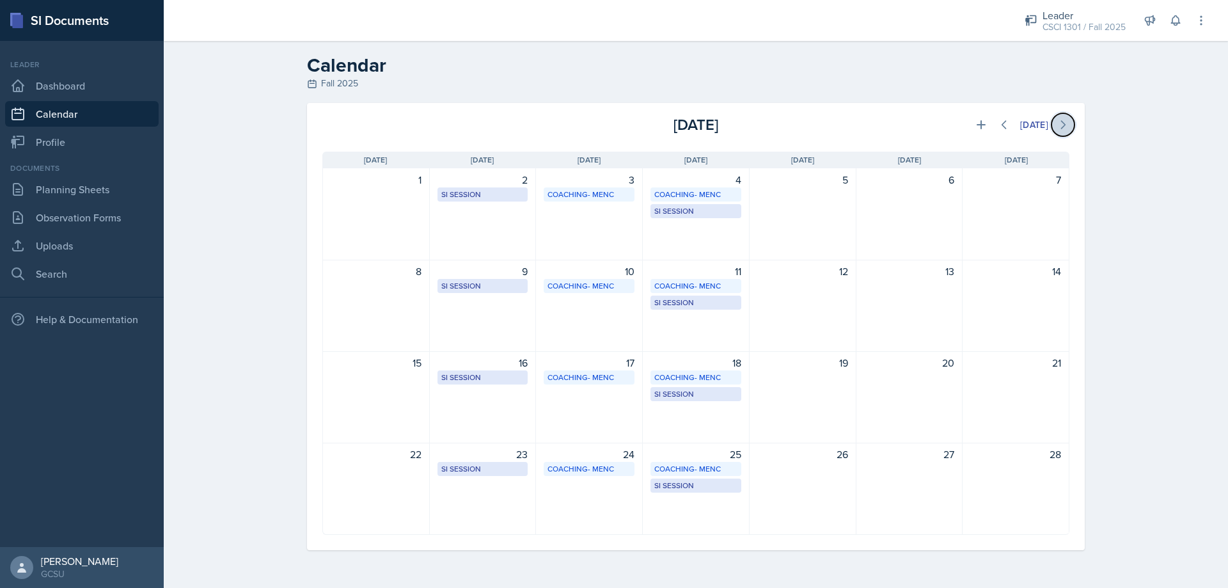
click at [1055, 131] on button at bounding box center [1062, 124] width 23 height 23
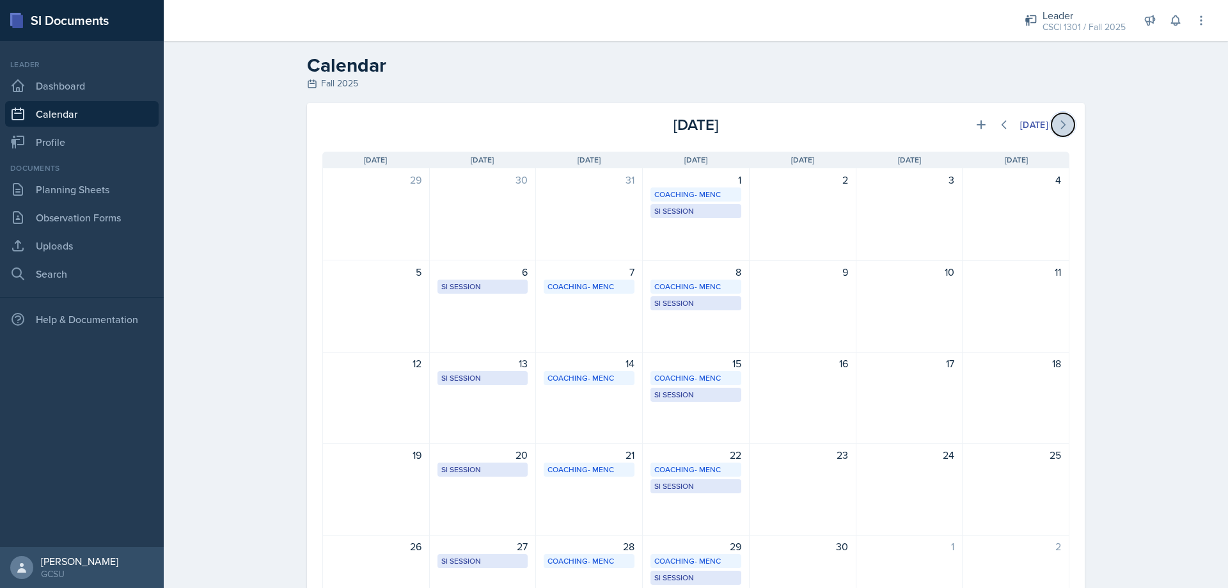
click at [1055, 131] on button at bounding box center [1062, 124] width 23 height 23
click at [994, 132] on button at bounding box center [1003, 124] width 23 height 23
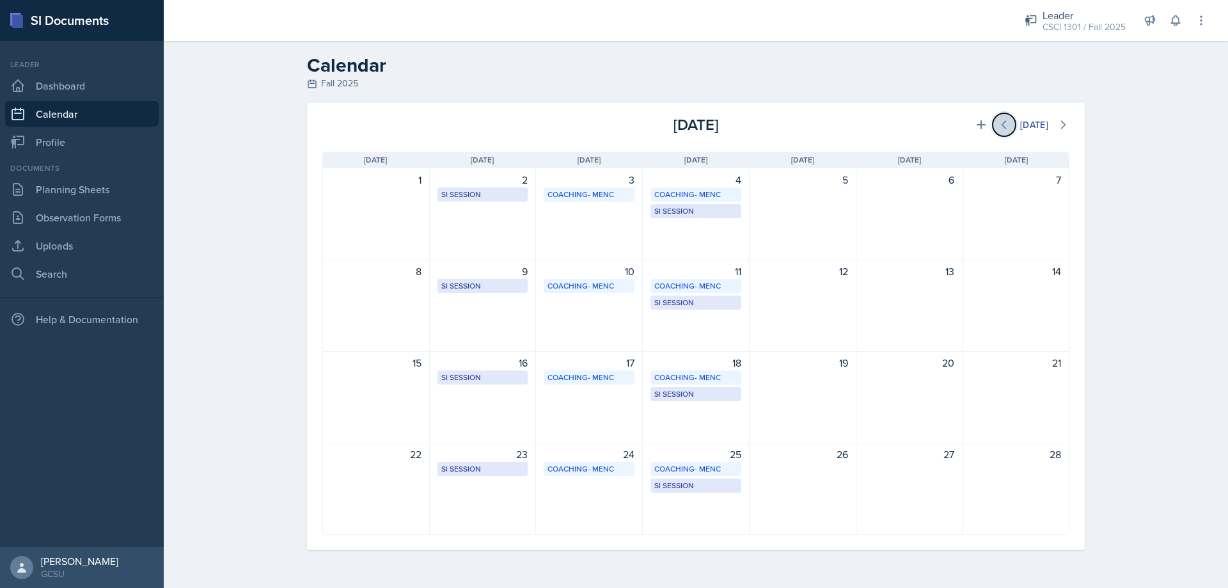
click at [994, 132] on button at bounding box center [1003, 124] width 23 height 23
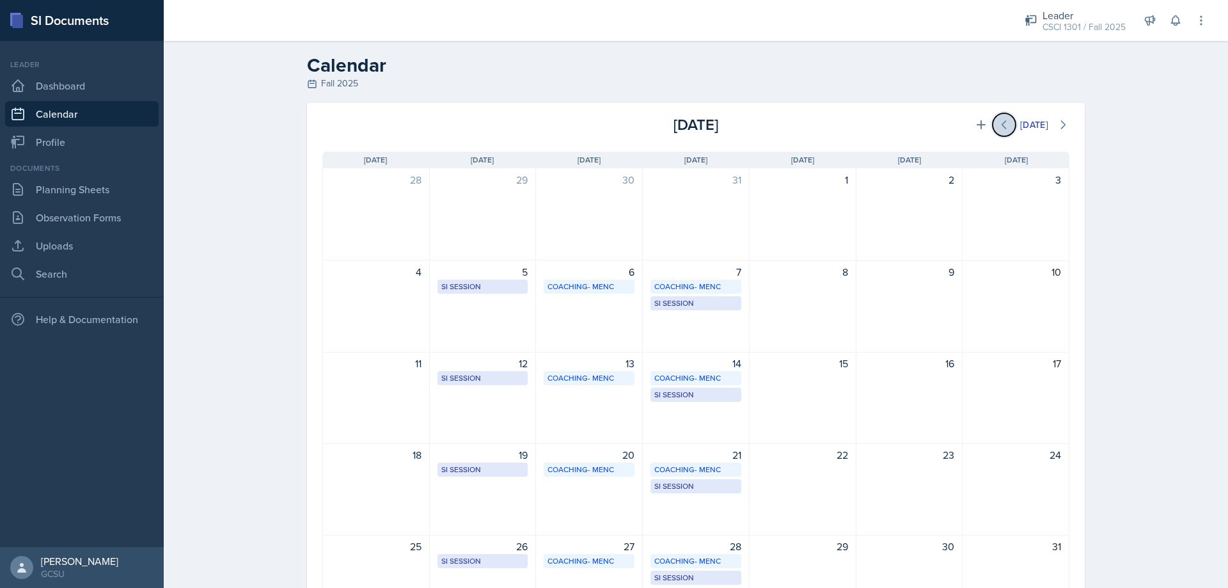
click at [994, 132] on button at bounding box center [1003, 124] width 23 height 23
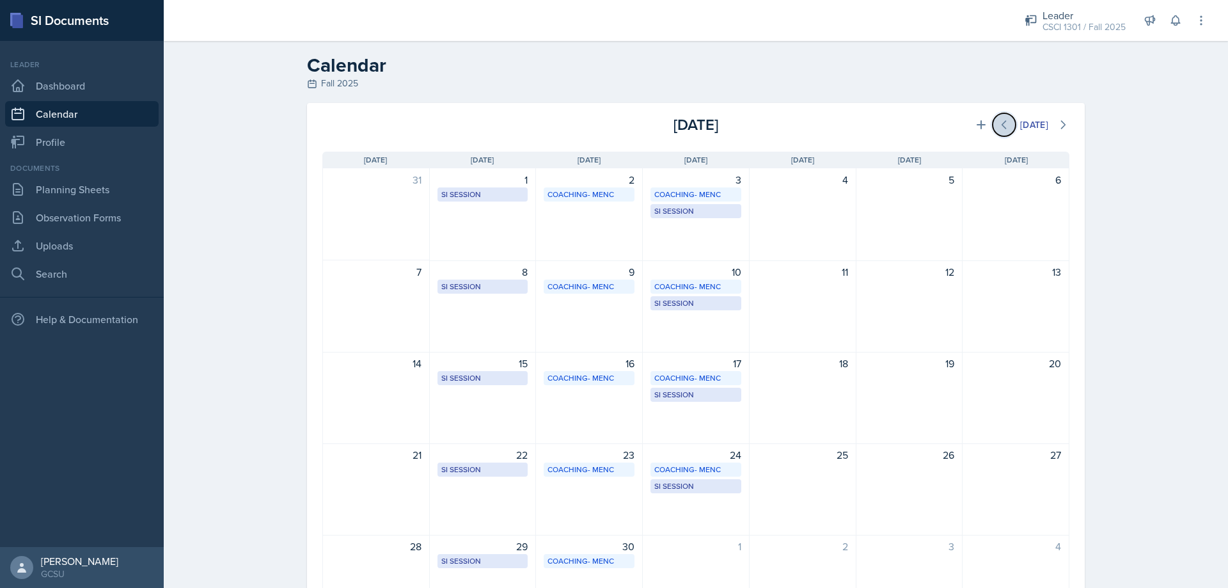
click at [996, 134] on button at bounding box center [1003, 124] width 23 height 23
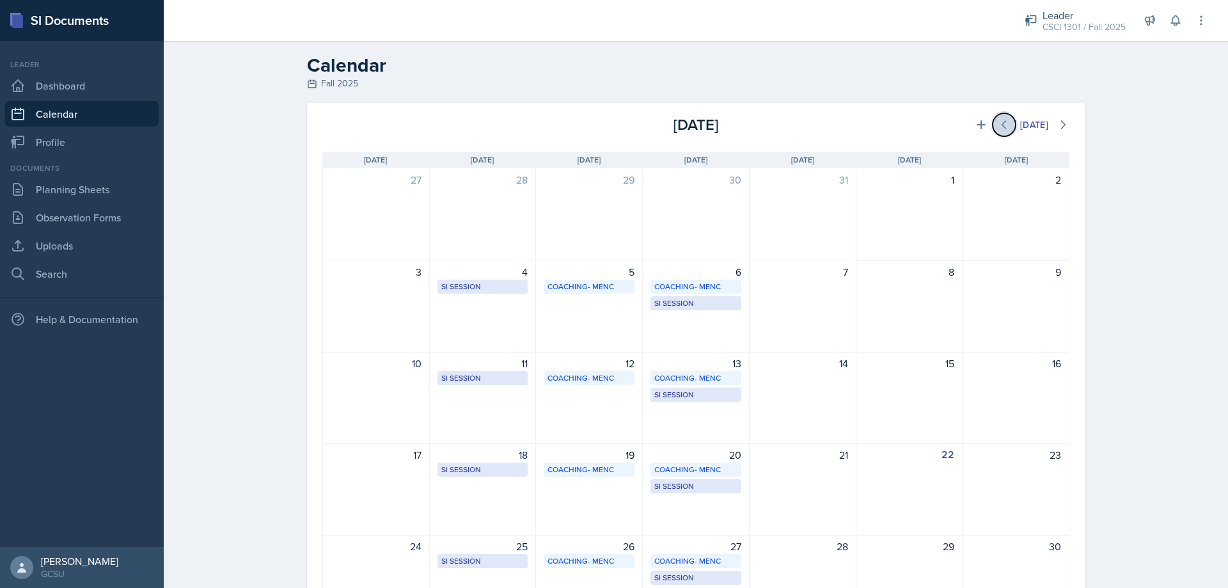
click at [996, 134] on button at bounding box center [1003, 124] width 23 height 23
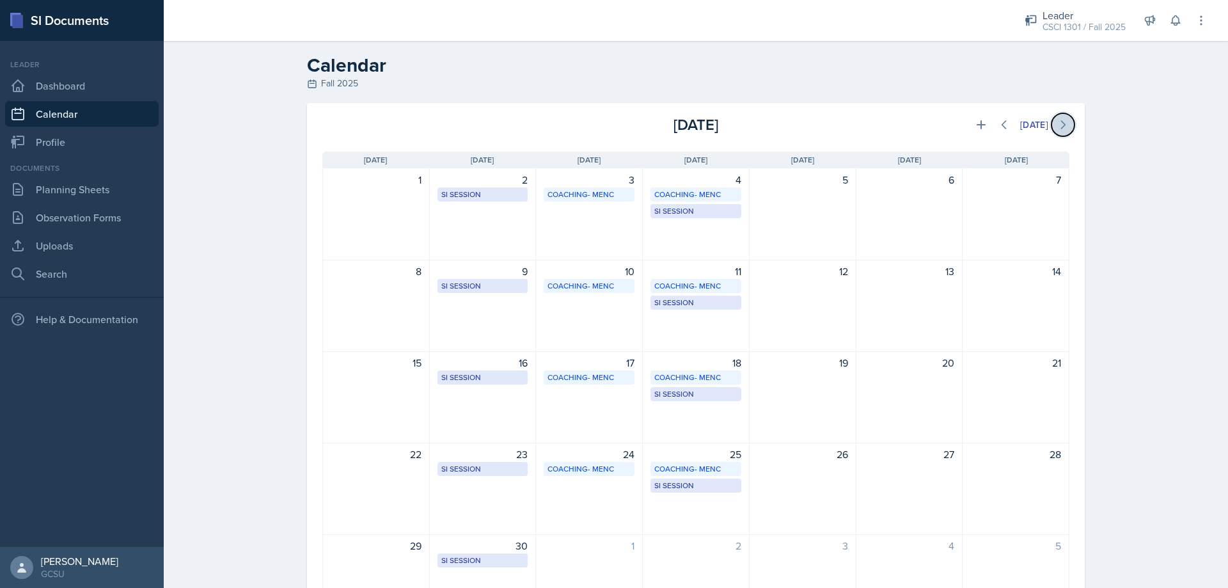
click at [1052, 130] on button at bounding box center [1062, 124] width 23 height 23
click at [1056, 130] on icon at bounding box center [1062, 124] width 13 height 13
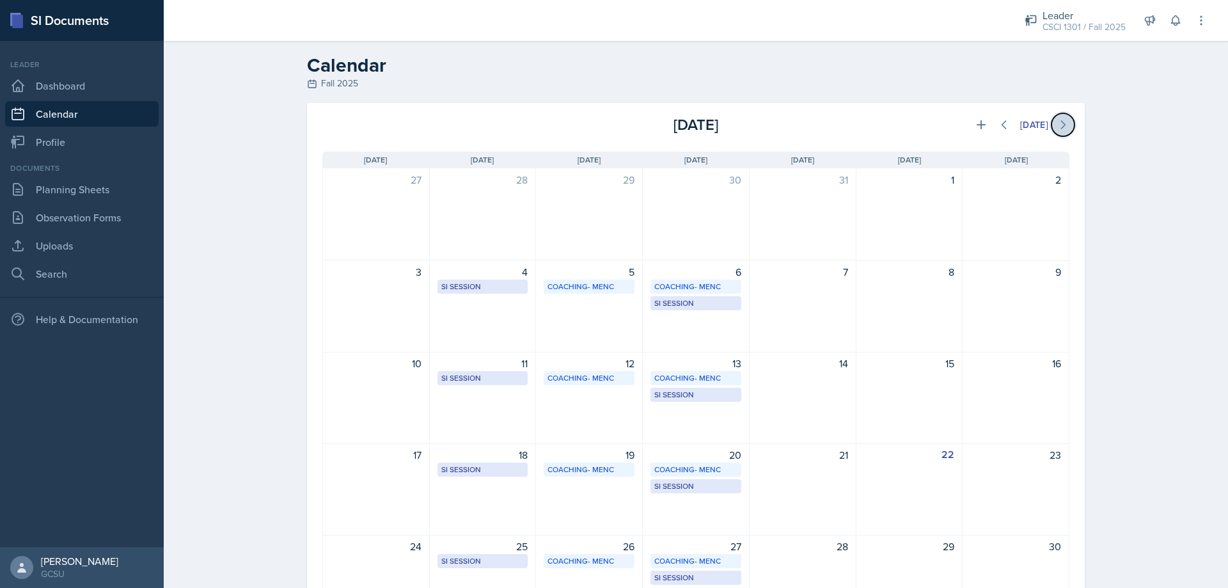
click at [1056, 130] on icon at bounding box center [1062, 124] width 13 height 13
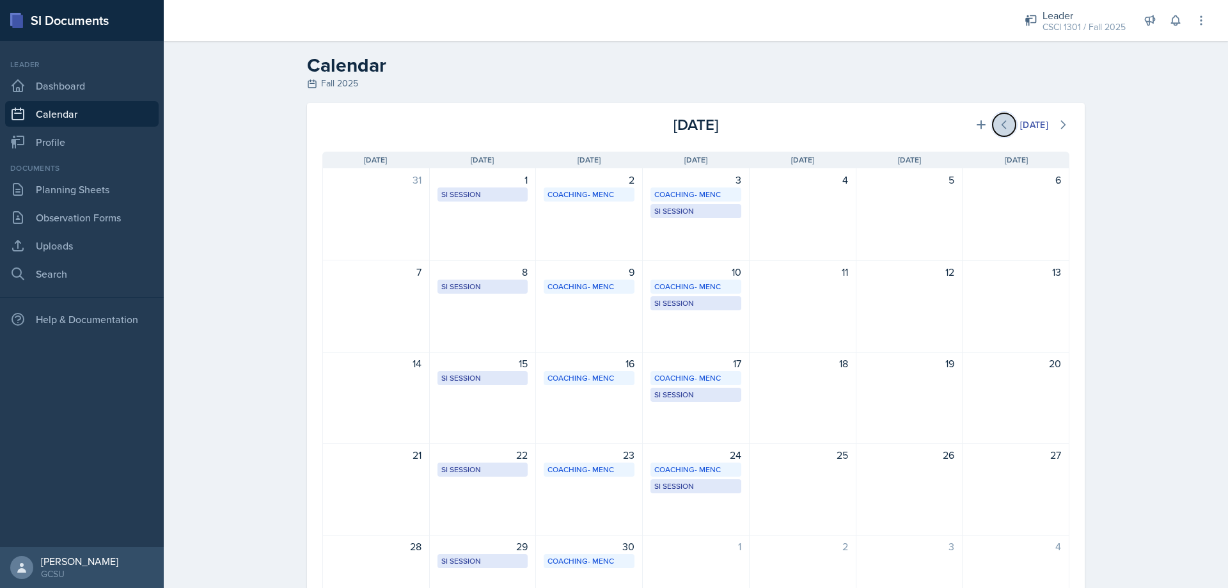
click at [997, 133] on button at bounding box center [1003, 124] width 23 height 23
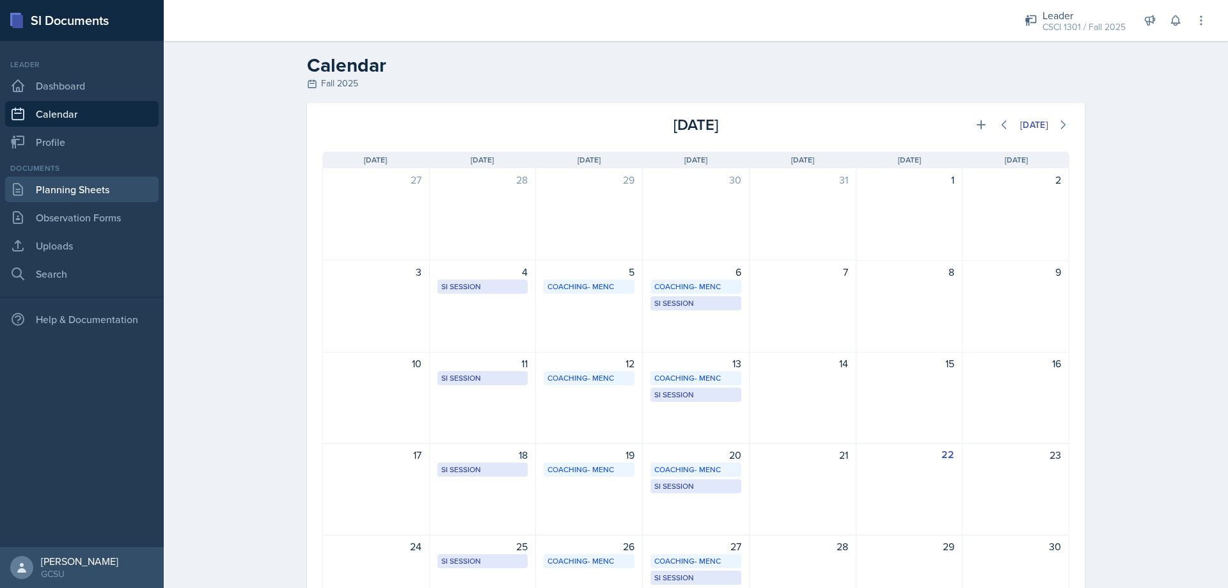
click at [75, 187] on link "Planning Sheets" at bounding box center [81, 189] width 153 height 26
